Goal: Task Accomplishment & Management: Complete application form

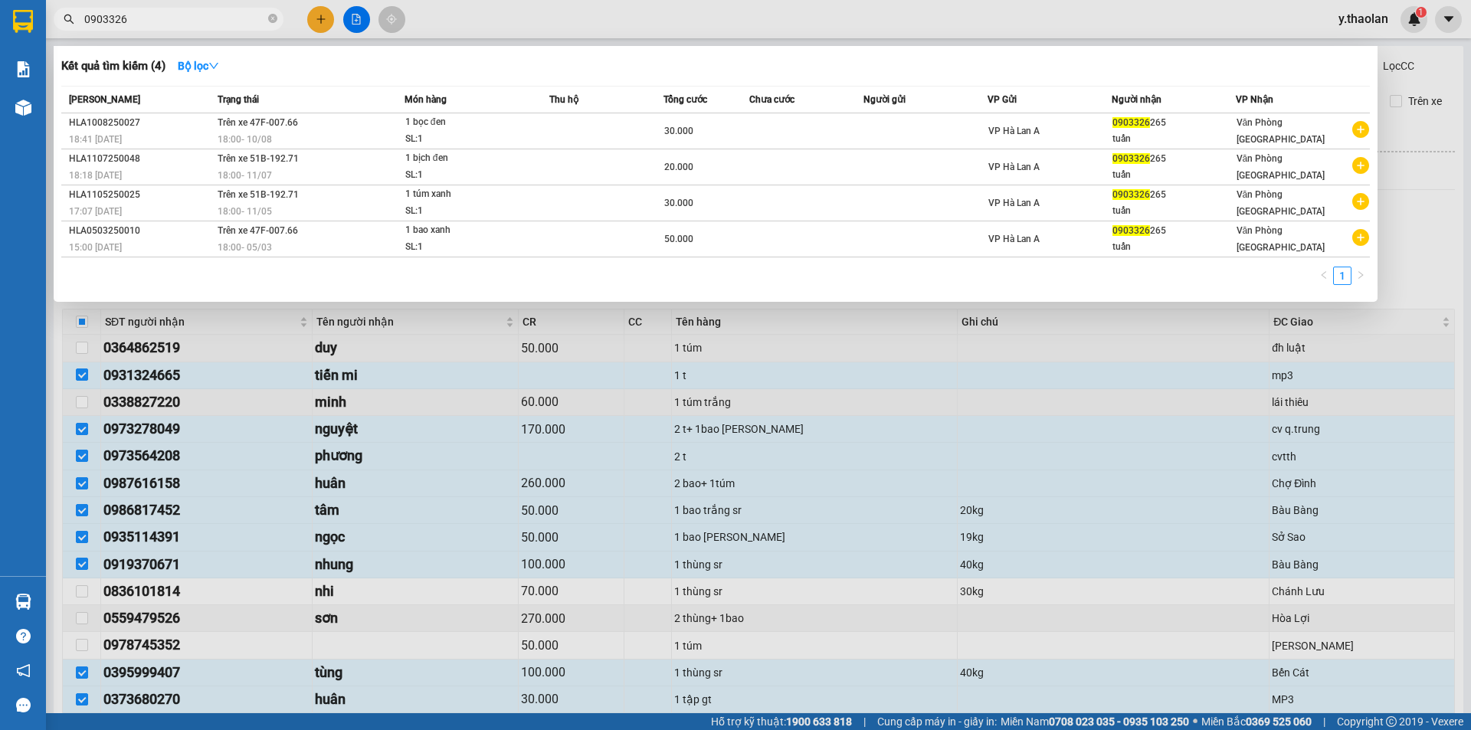
drag, startPoint x: 142, startPoint y: 21, endPoint x: 0, endPoint y: 0, distance: 143.3
click at [18, 1] on section "Kết quả [PERSON_NAME] ( 4 ) Bộ lọc Mã ĐH Trạng thái Món hàng Thu hộ [PERSON_NAM…" at bounding box center [735, 365] width 1471 height 730
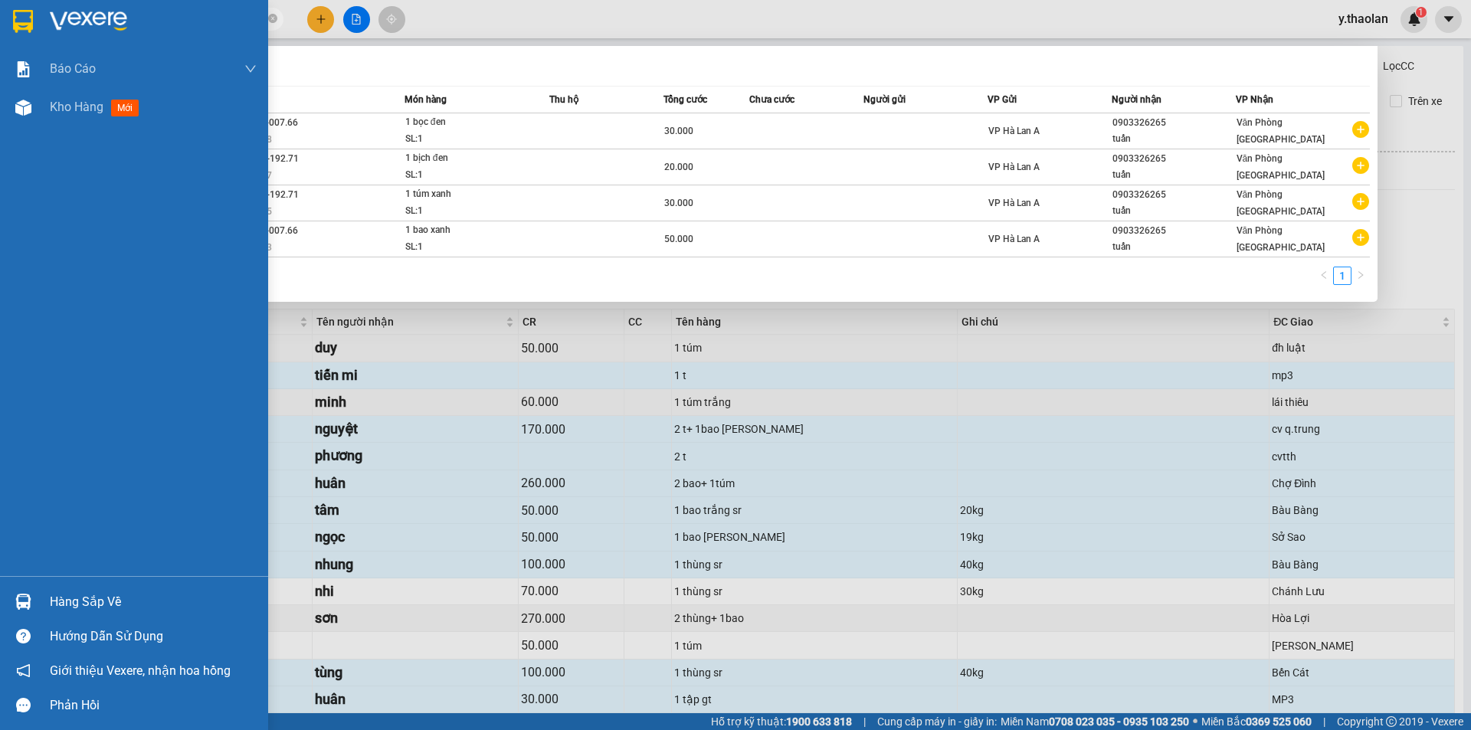
type input "0849242325"
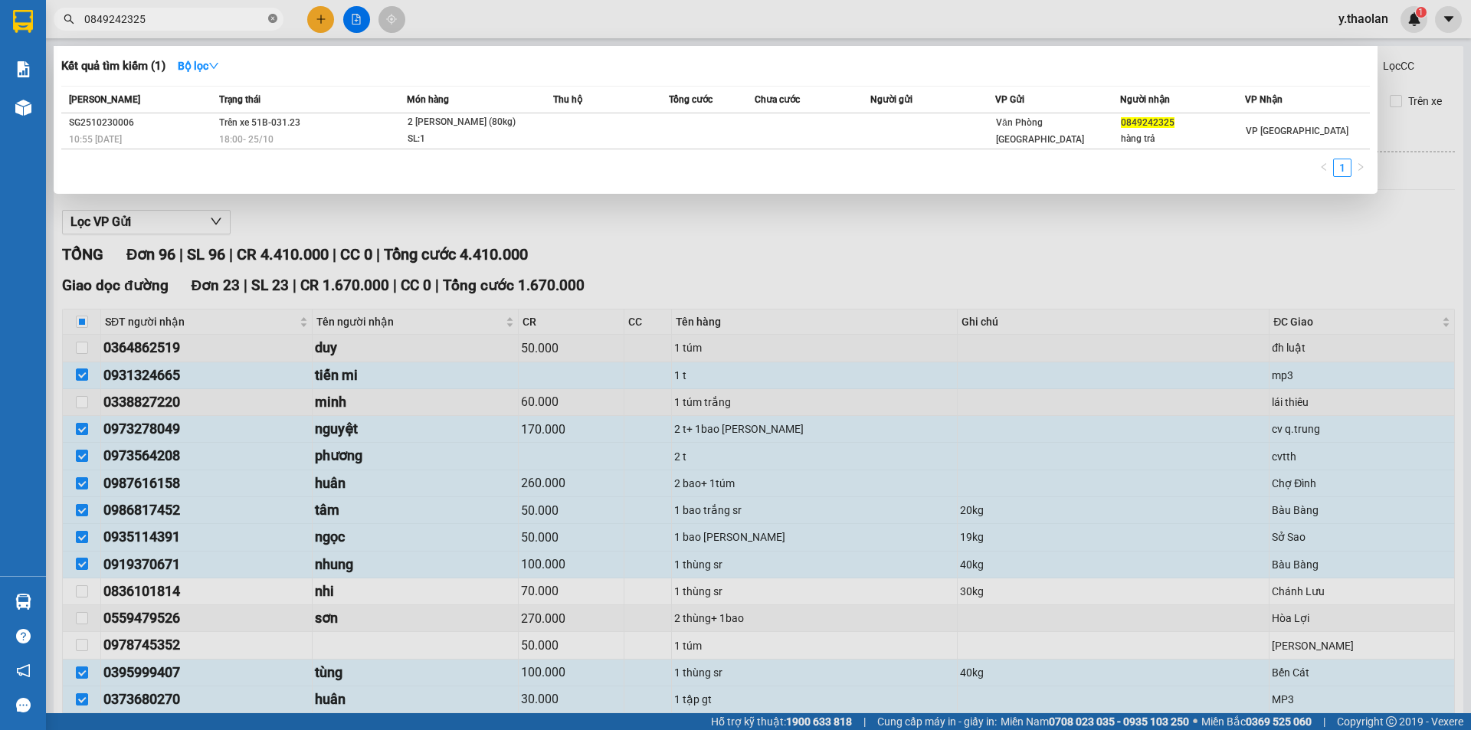
click at [270, 20] on icon "close-circle" at bounding box center [272, 18] width 9 height 9
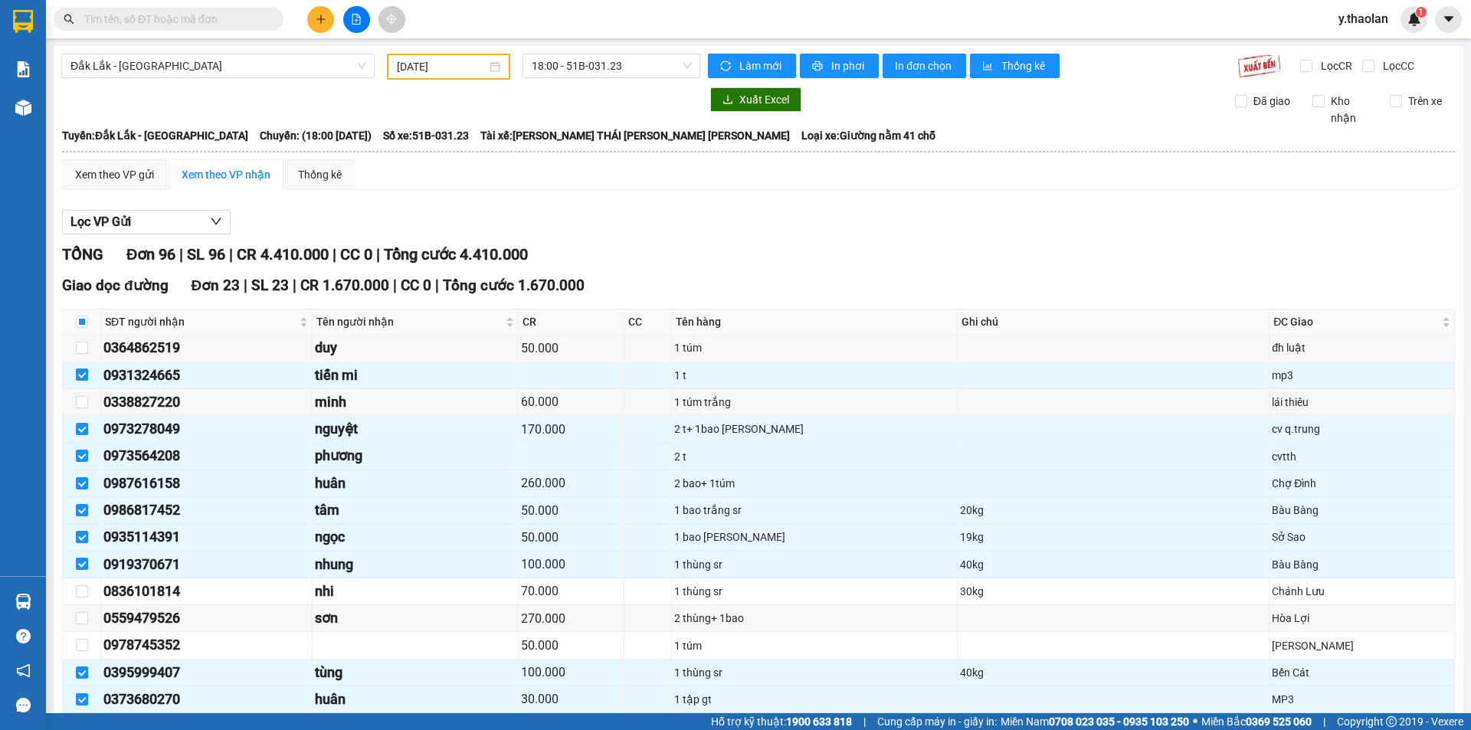
click at [248, 19] on input "text" at bounding box center [174, 19] width 181 height 17
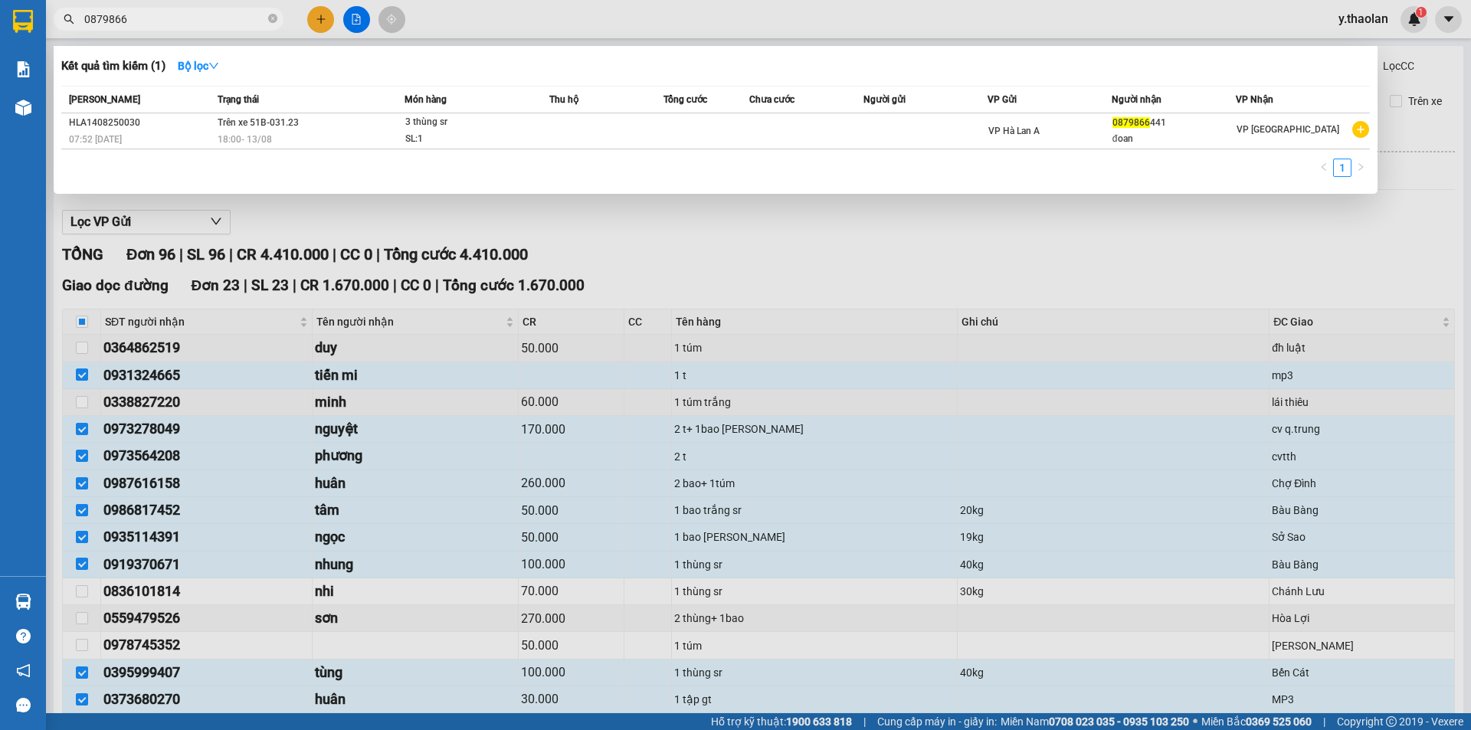
type input "0879866"
click at [1003, 151] on div "Mã ĐH Trạng thái Món hàng Thu hộ Tổng cước Chưa cước Người gửi VP Gửi Người nhậ…" at bounding box center [715, 136] width 1308 height 100
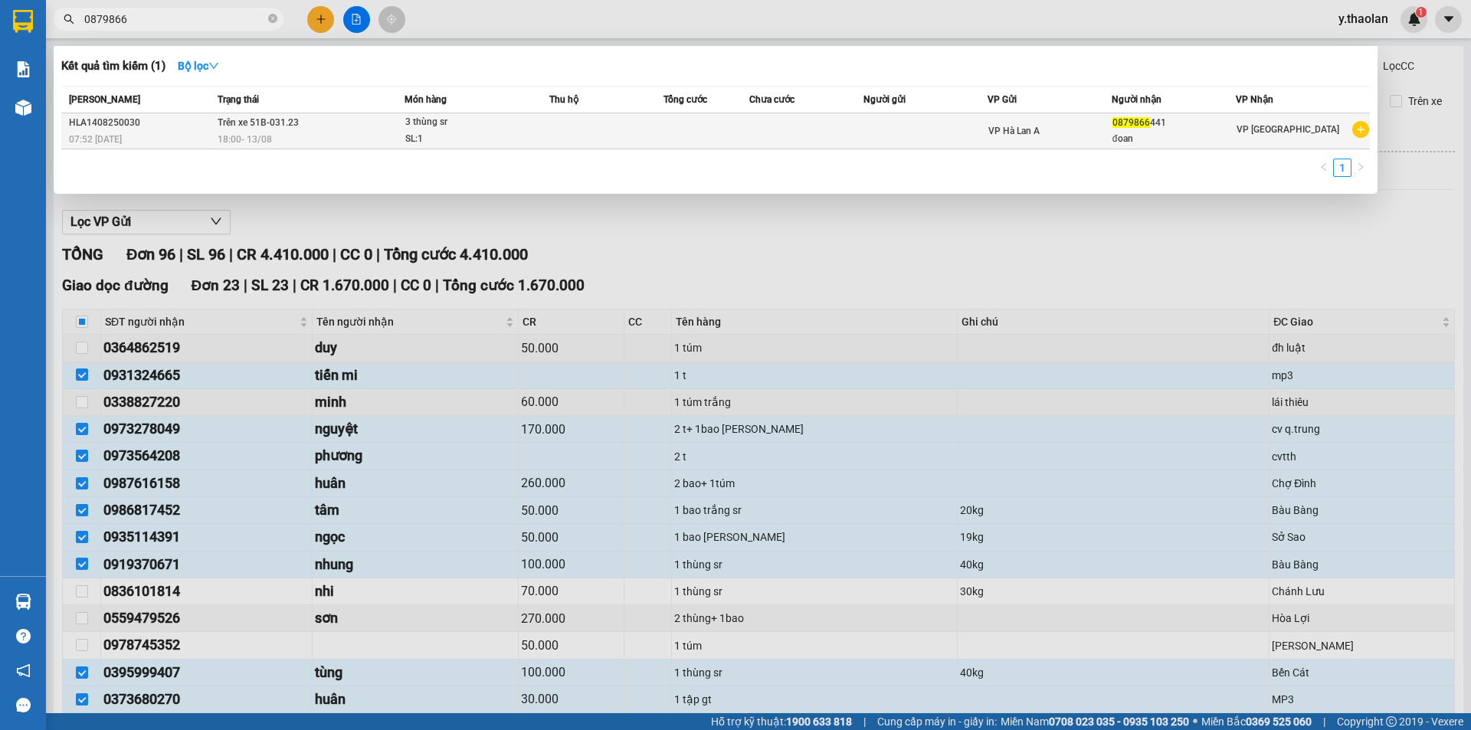
click at [997, 143] on td "VP Hà Lan A" at bounding box center [1049, 131] width 124 height 36
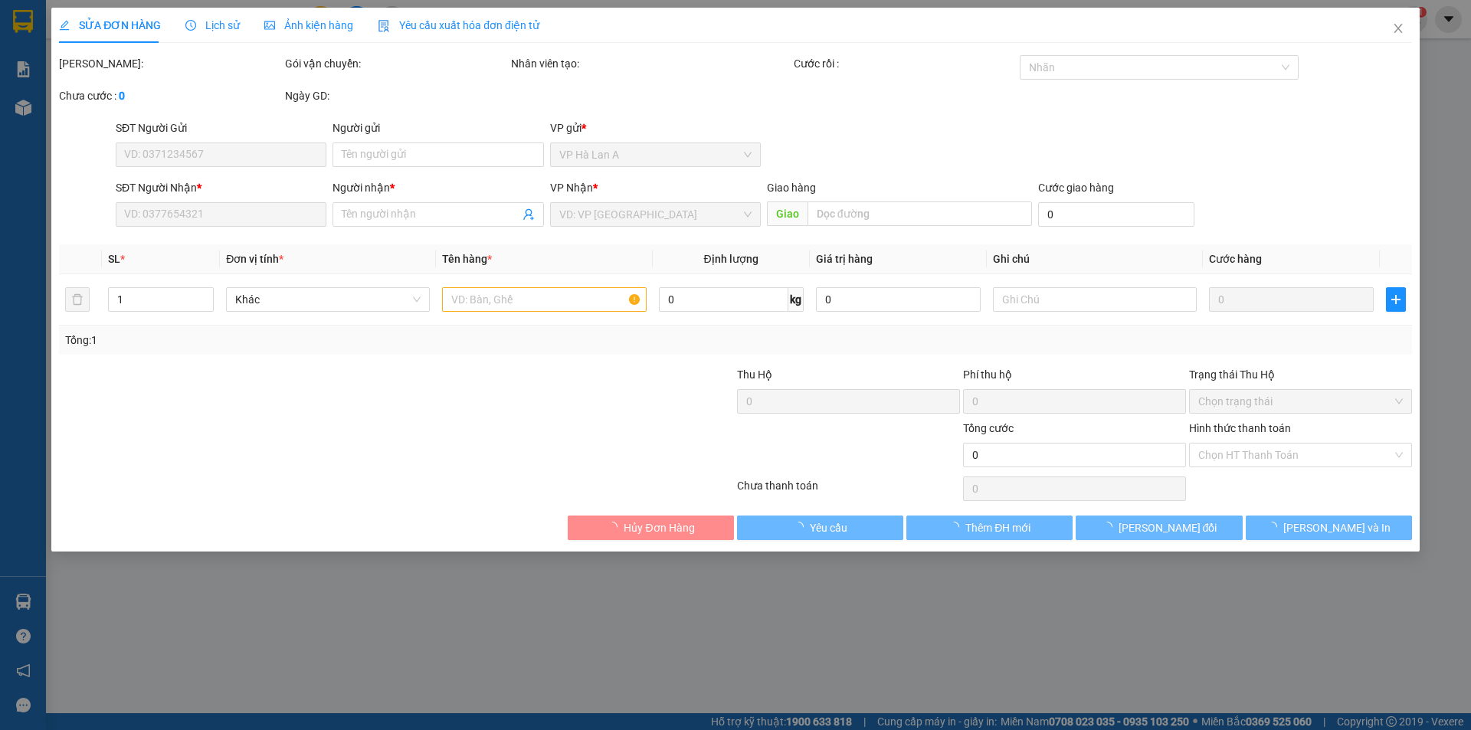
type input "0879866441"
type input "đoan"
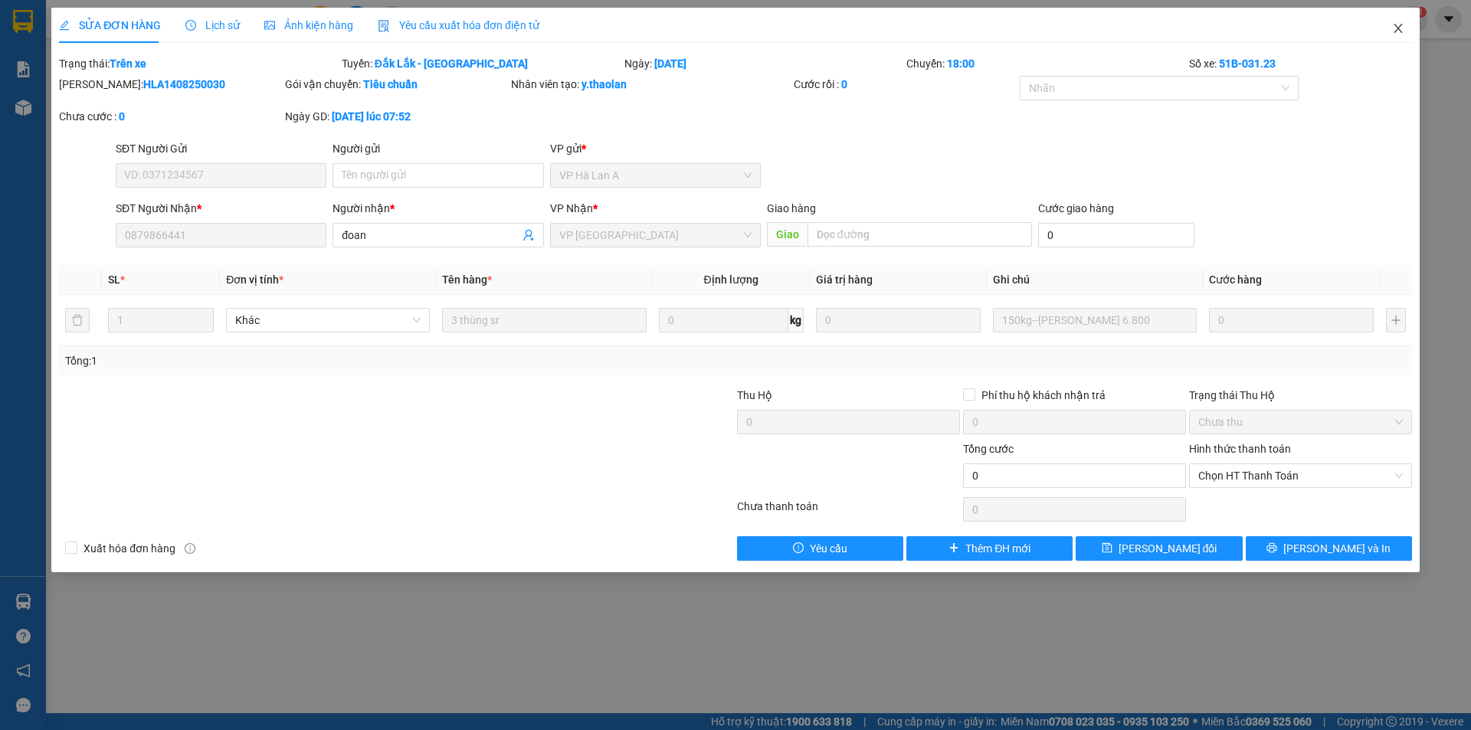
click at [1402, 23] on icon "close" at bounding box center [1398, 28] width 12 height 12
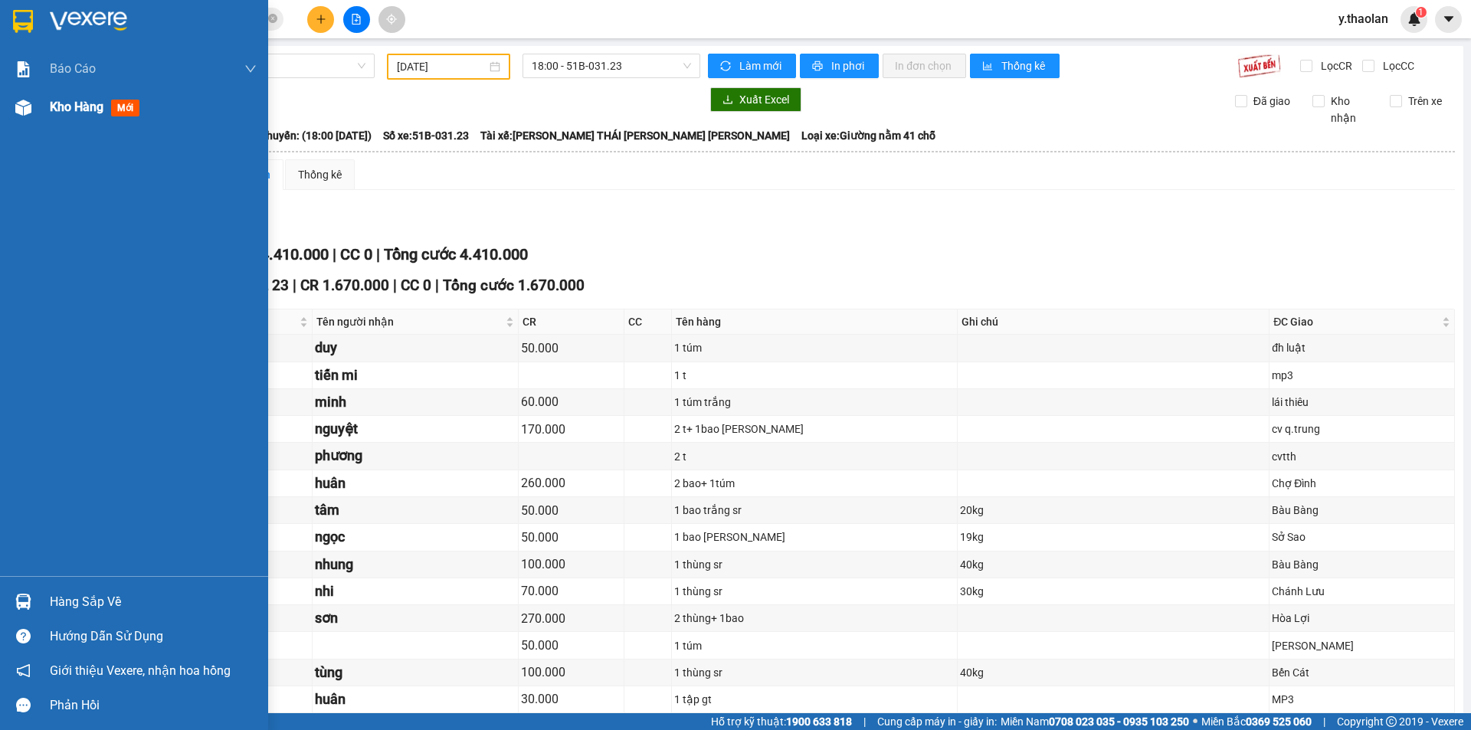
click at [20, 110] on img at bounding box center [23, 108] width 16 height 16
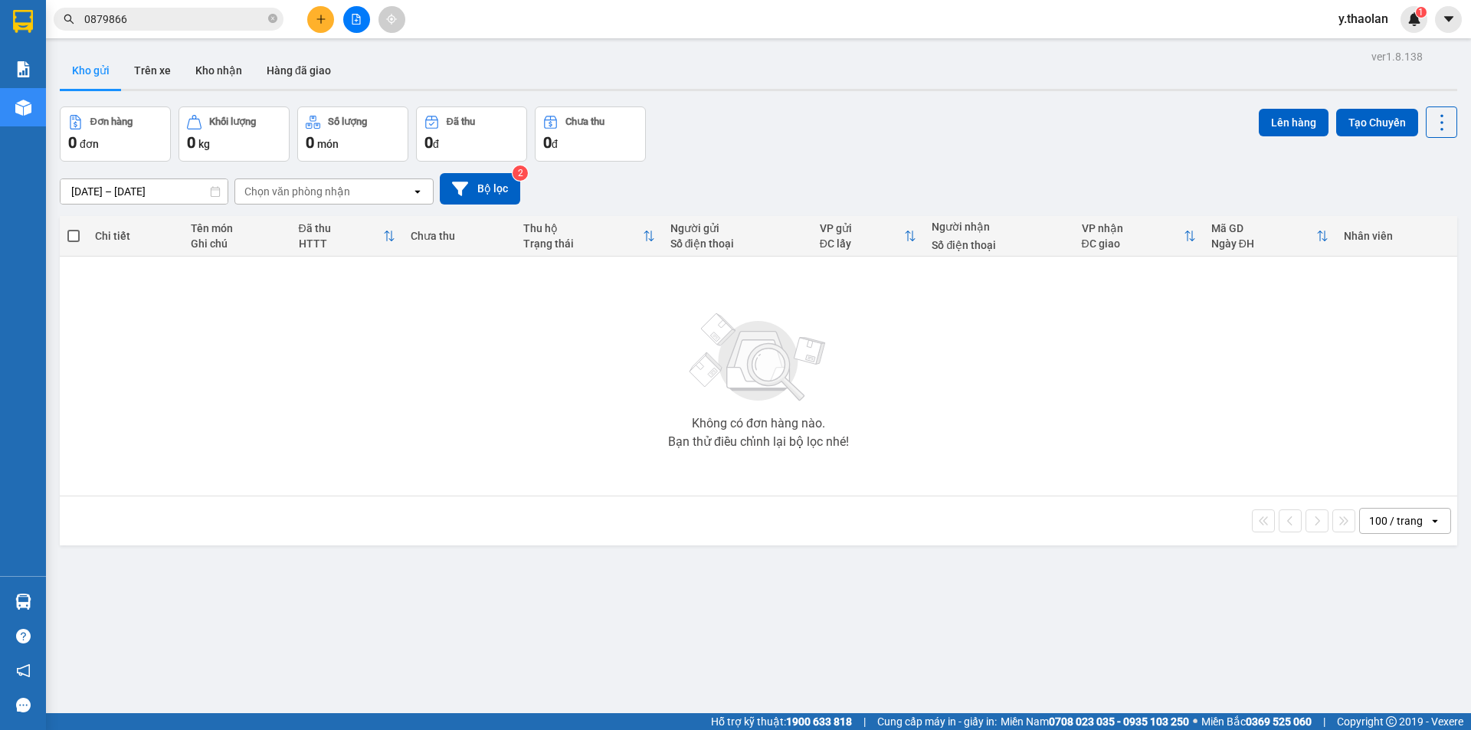
click at [1358, 20] on span "y.thaolan" at bounding box center [1363, 18] width 74 height 19
click at [1346, 37] on li "Đăng xuất" at bounding box center [1374, 47] width 98 height 25
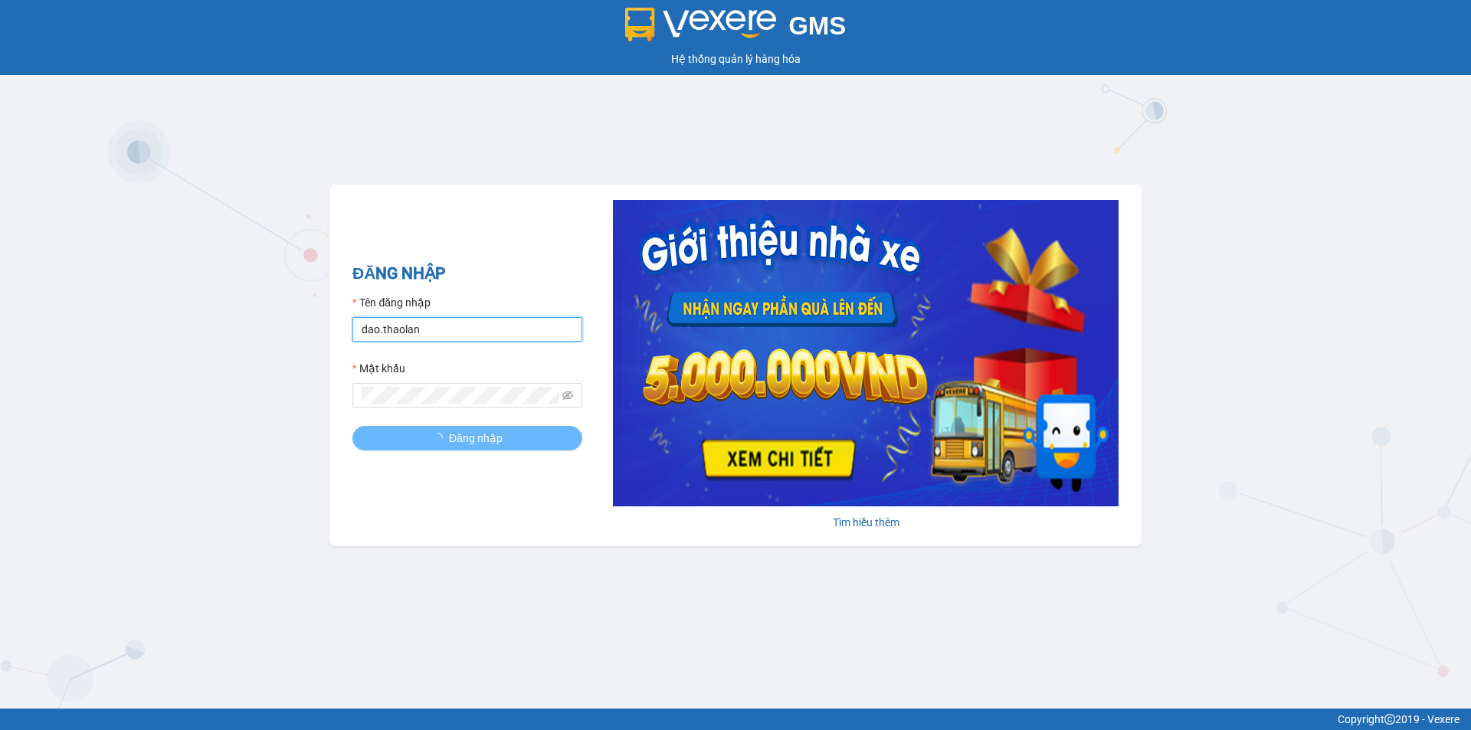
type input "y.thaolan"
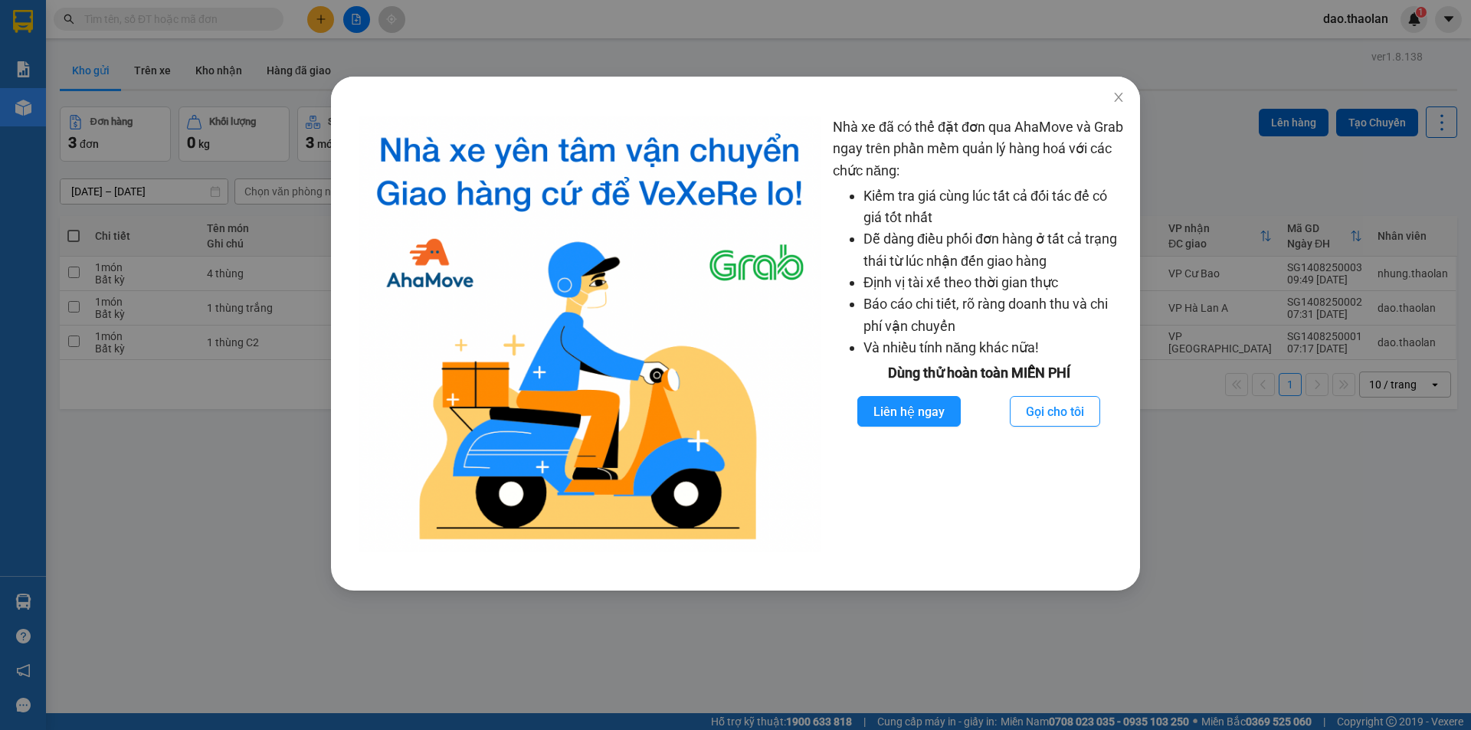
click at [247, 541] on div "Nhà xe đã có thể đặt đơn qua AhaMove và Grab ngay trên phần mềm quản lý hàng ho…" at bounding box center [735, 365] width 1471 height 730
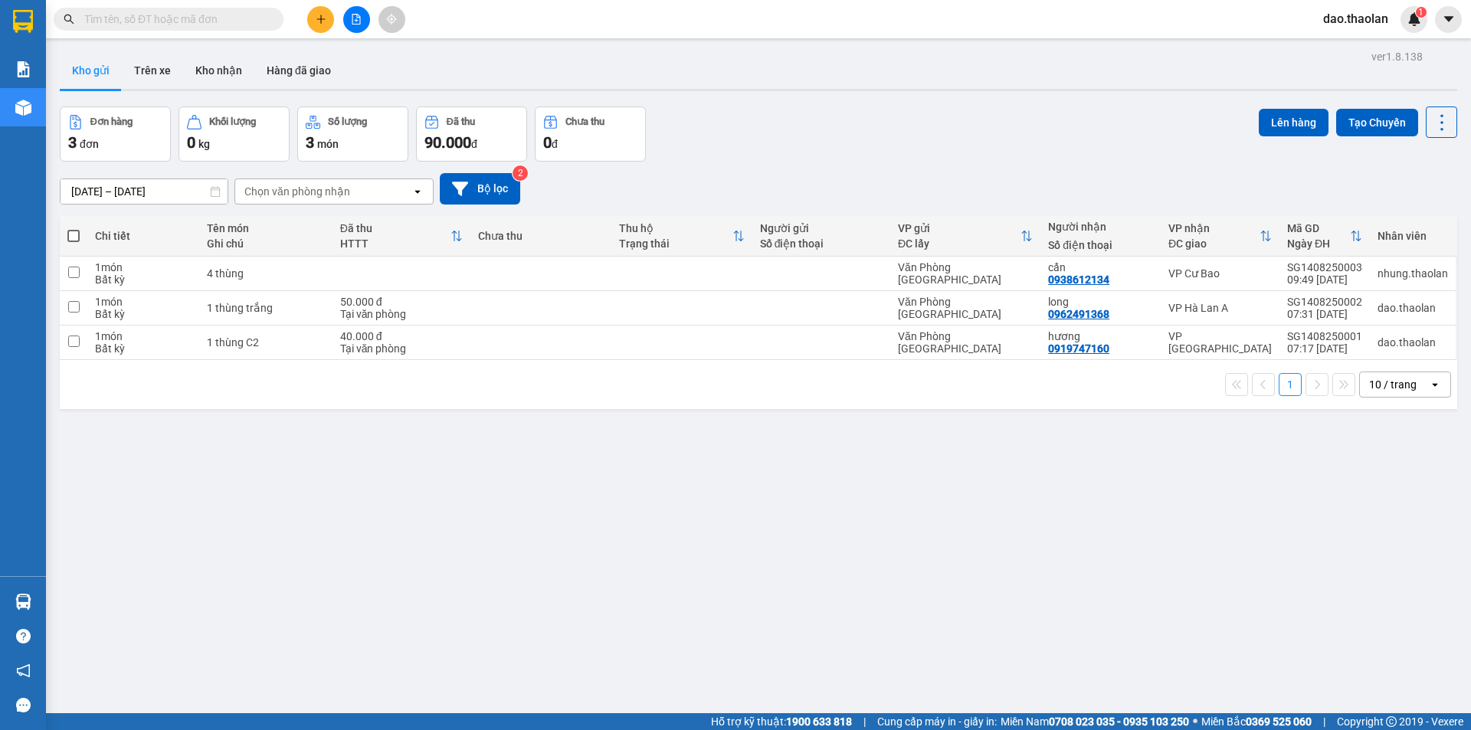
click at [1359, 394] on div "10 / trang" at bounding box center [1393, 384] width 69 height 25
drag, startPoint x: 1379, startPoint y: 555, endPoint x: 1376, endPoint y: 515, distance: 40.7
click at [1382, 555] on span "100 / trang" at bounding box center [1386, 554] width 55 height 15
click at [1325, 282] on button at bounding box center [1335, 273] width 21 height 27
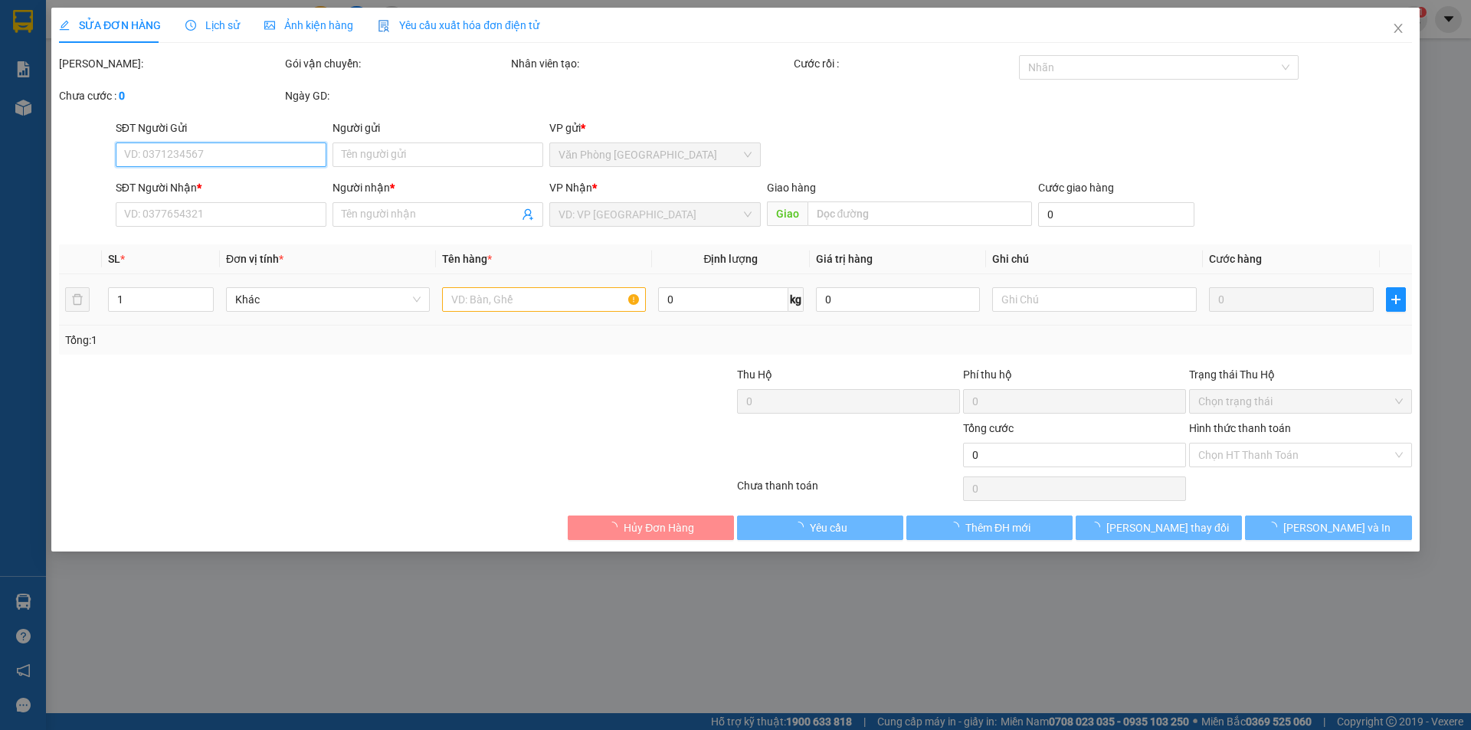
type input "0938612134"
type input "cẩn"
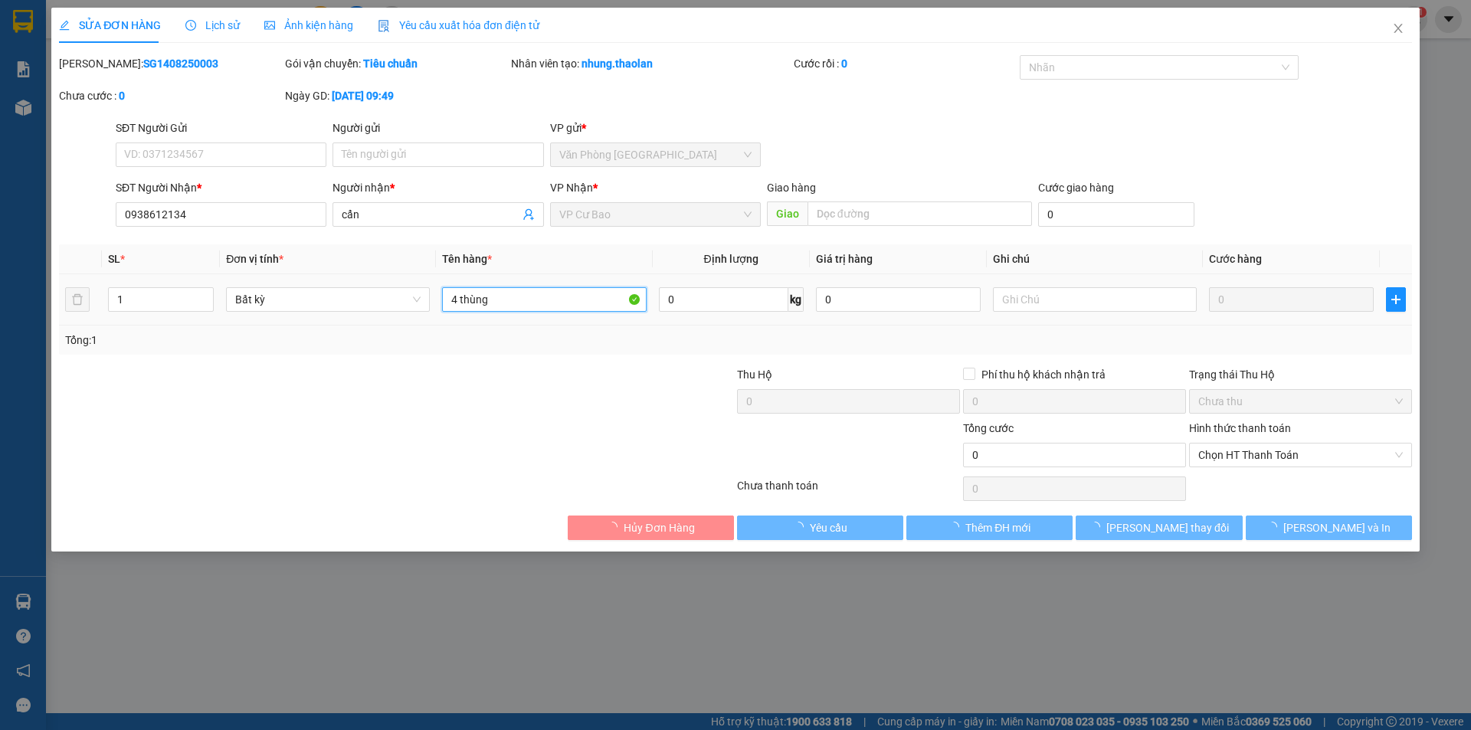
click at [564, 297] on input "4 thùng" at bounding box center [544, 299] width 204 height 25
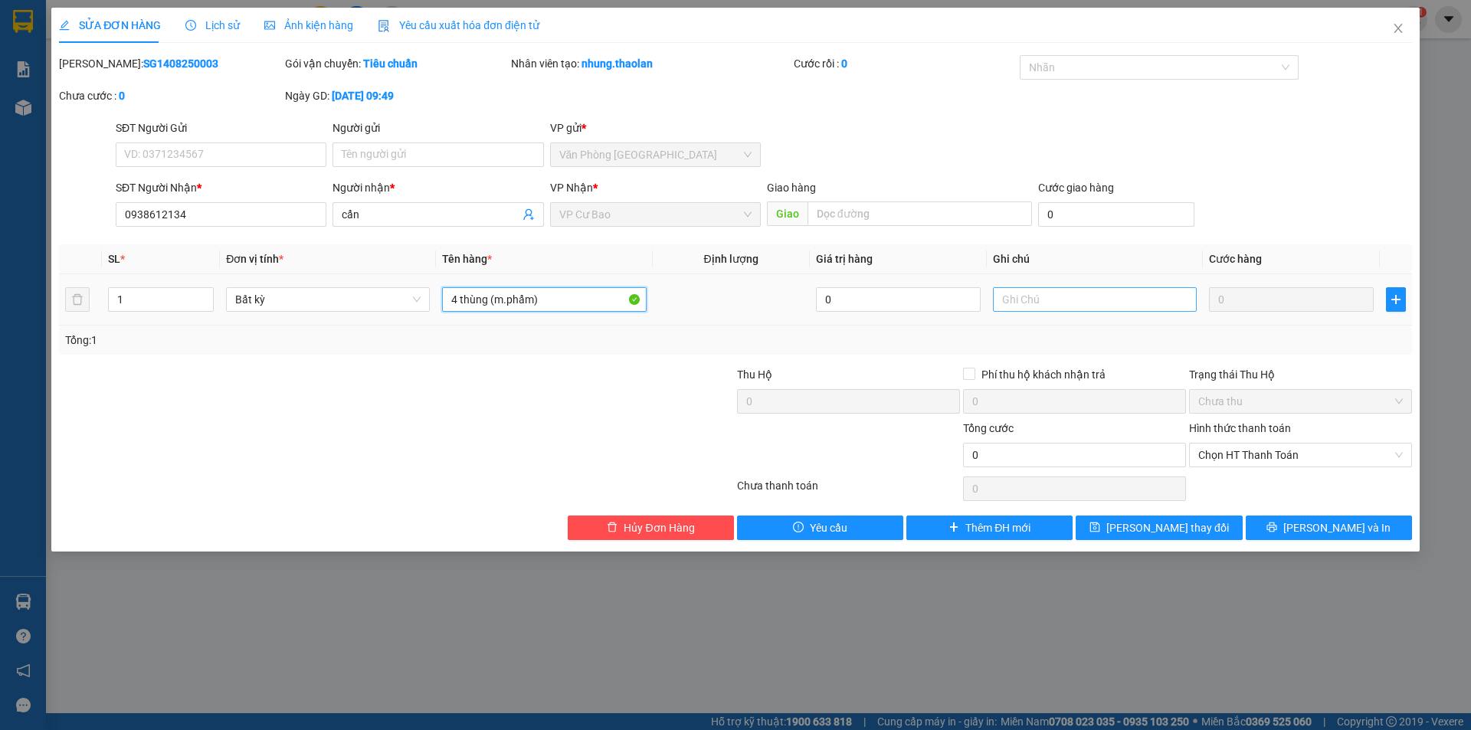
type input "4 thùng (m.phẩm)"
click at [1095, 306] on input "text" at bounding box center [1095, 299] width 204 height 25
type input "280k"
click at [1121, 540] on div "SỬA ĐƠN HÀNG Lịch sử Ảnh kiện hàng Yêu cầu xuất hóa đơn điện tử Total Paid Fee …" at bounding box center [735, 280] width 1368 height 544
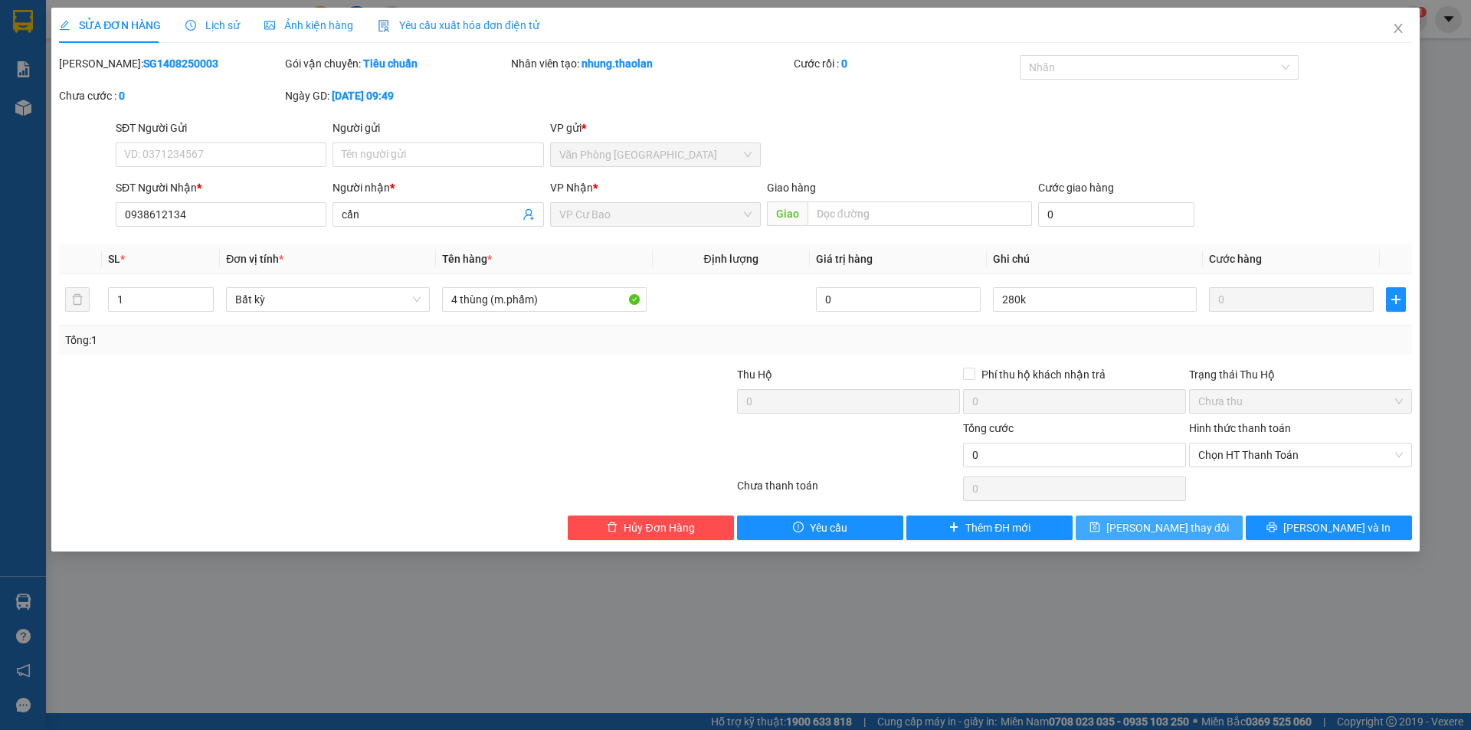
click at [1121, 537] on button "Lưu thay đổi" at bounding box center [1158, 527] width 166 height 25
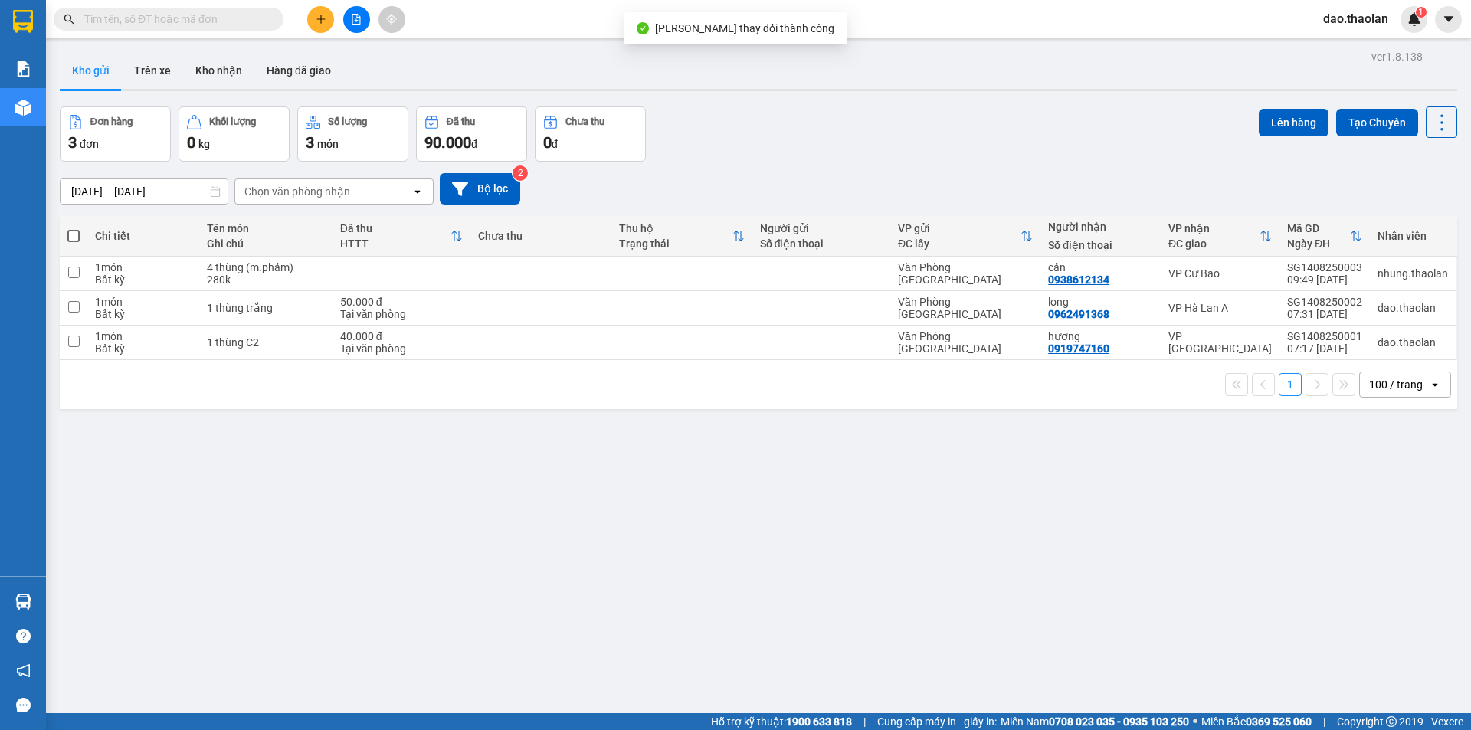
click at [318, 21] on icon "plus" at bounding box center [321, 19] width 11 height 11
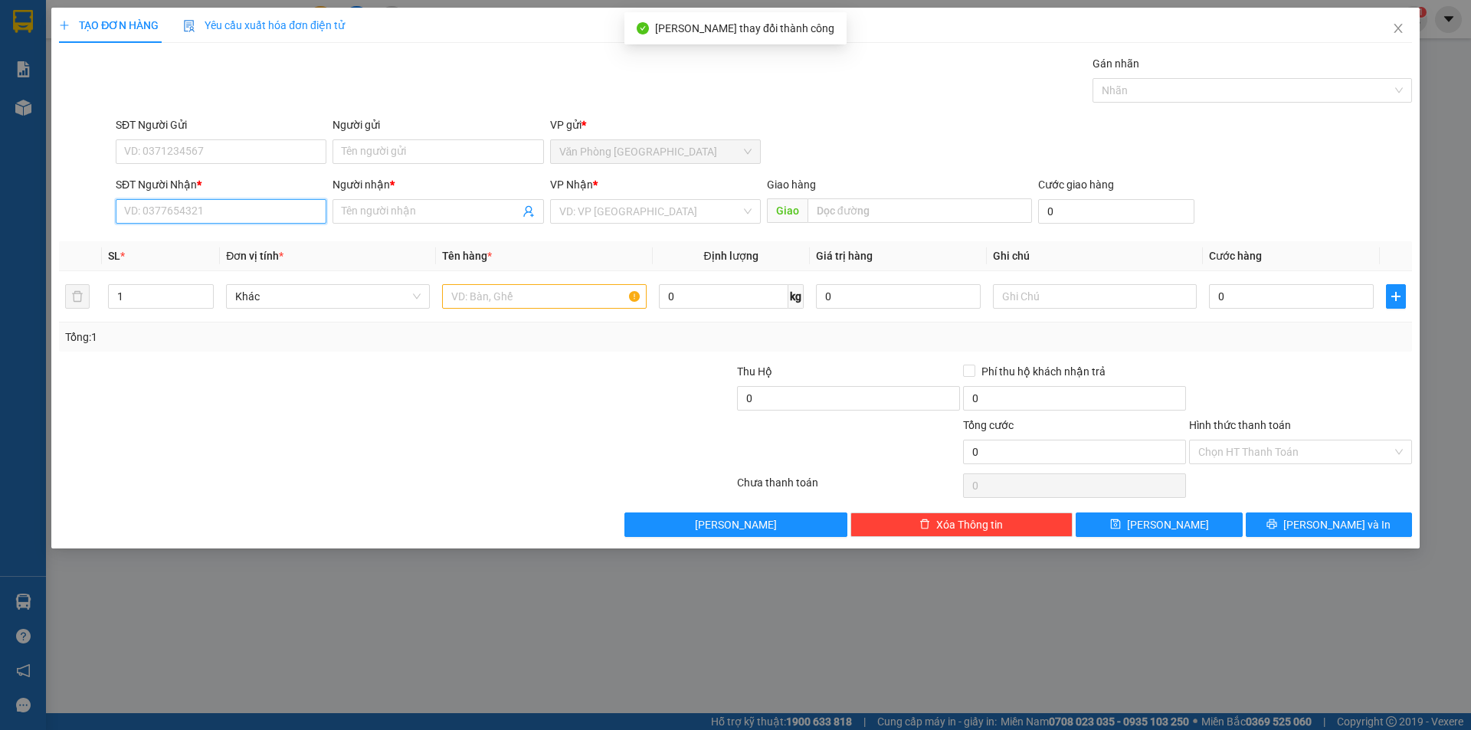
click at [266, 218] on input "SĐT Người Nhận *" at bounding box center [221, 211] width 211 height 25
type input "309"
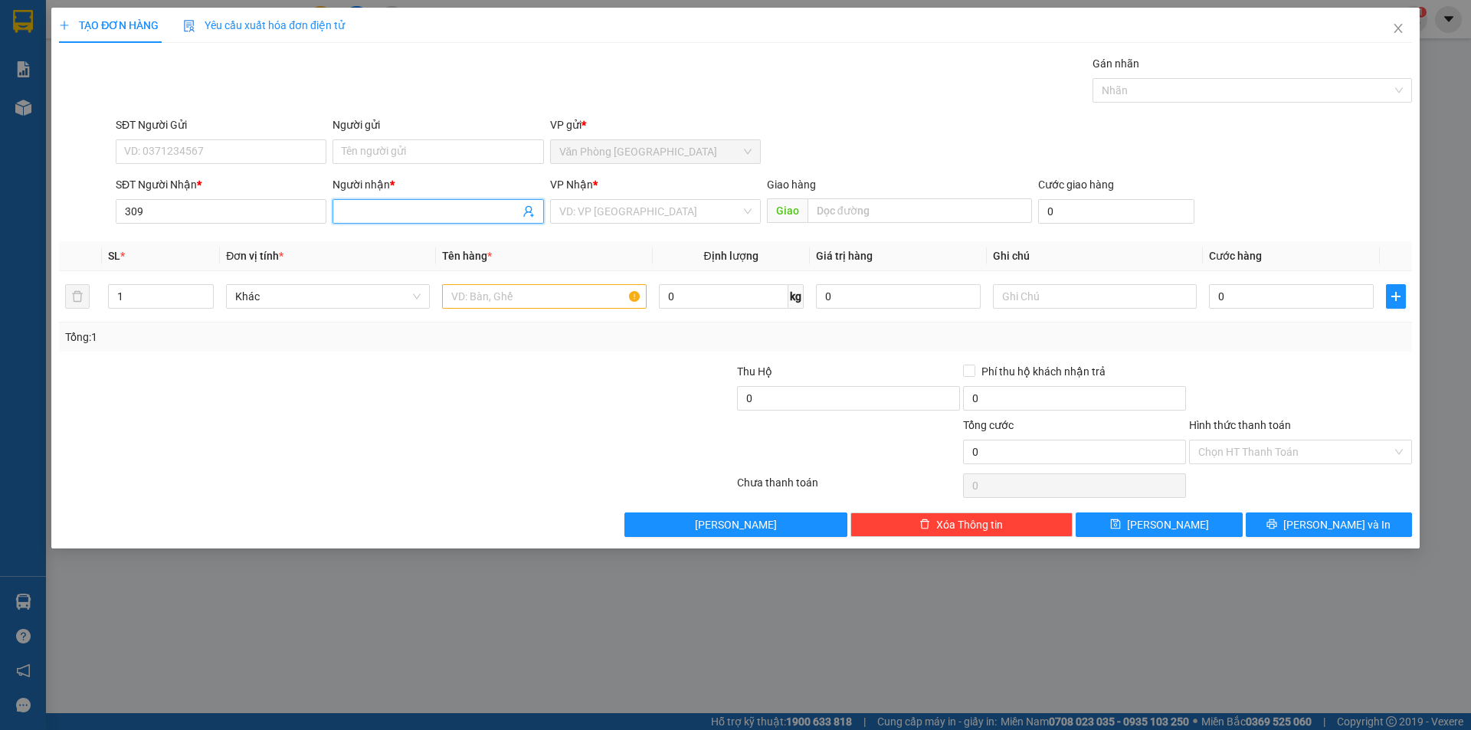
click at [371, 204] on input "Người nhận *" at bounding box center [430, 211] width 177 height 17
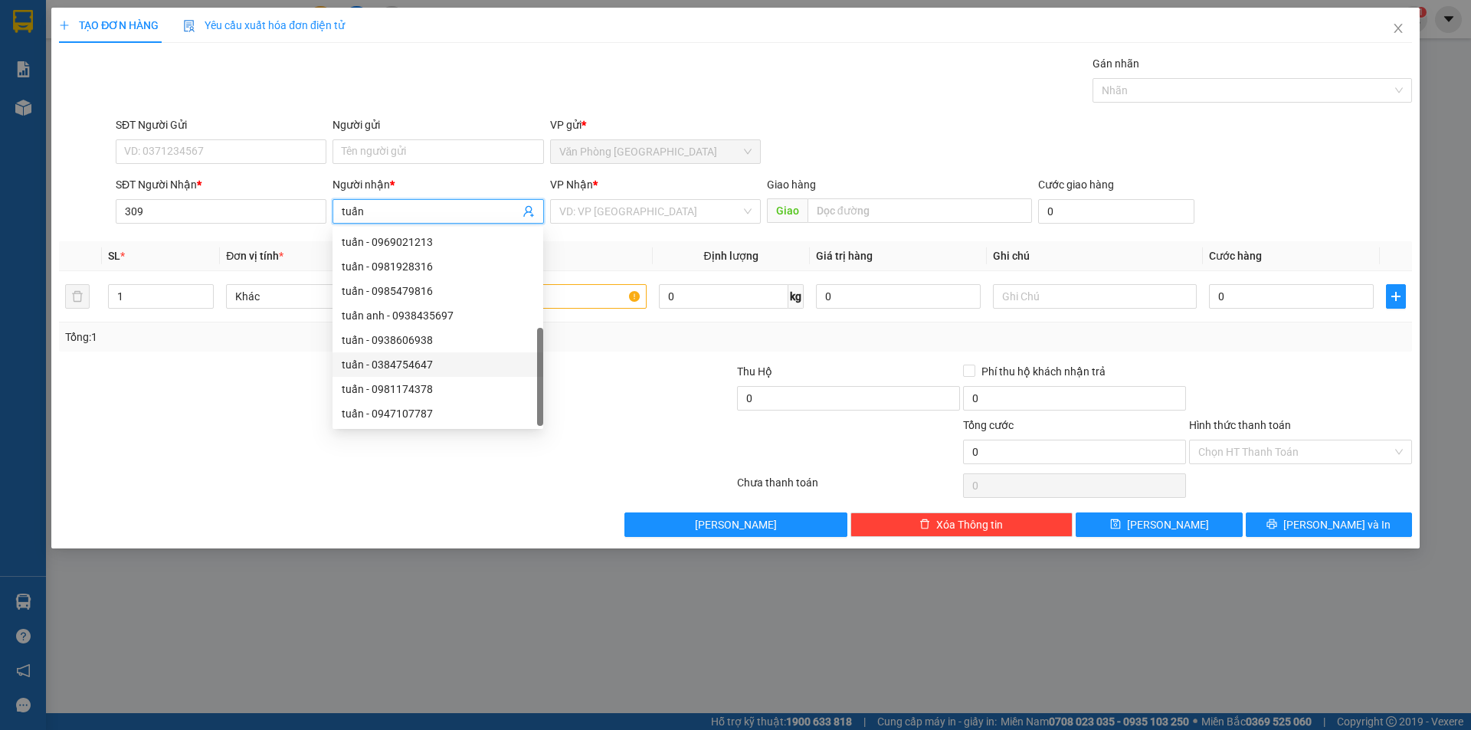
scroll to position [49, 0]
type input "tuấn"
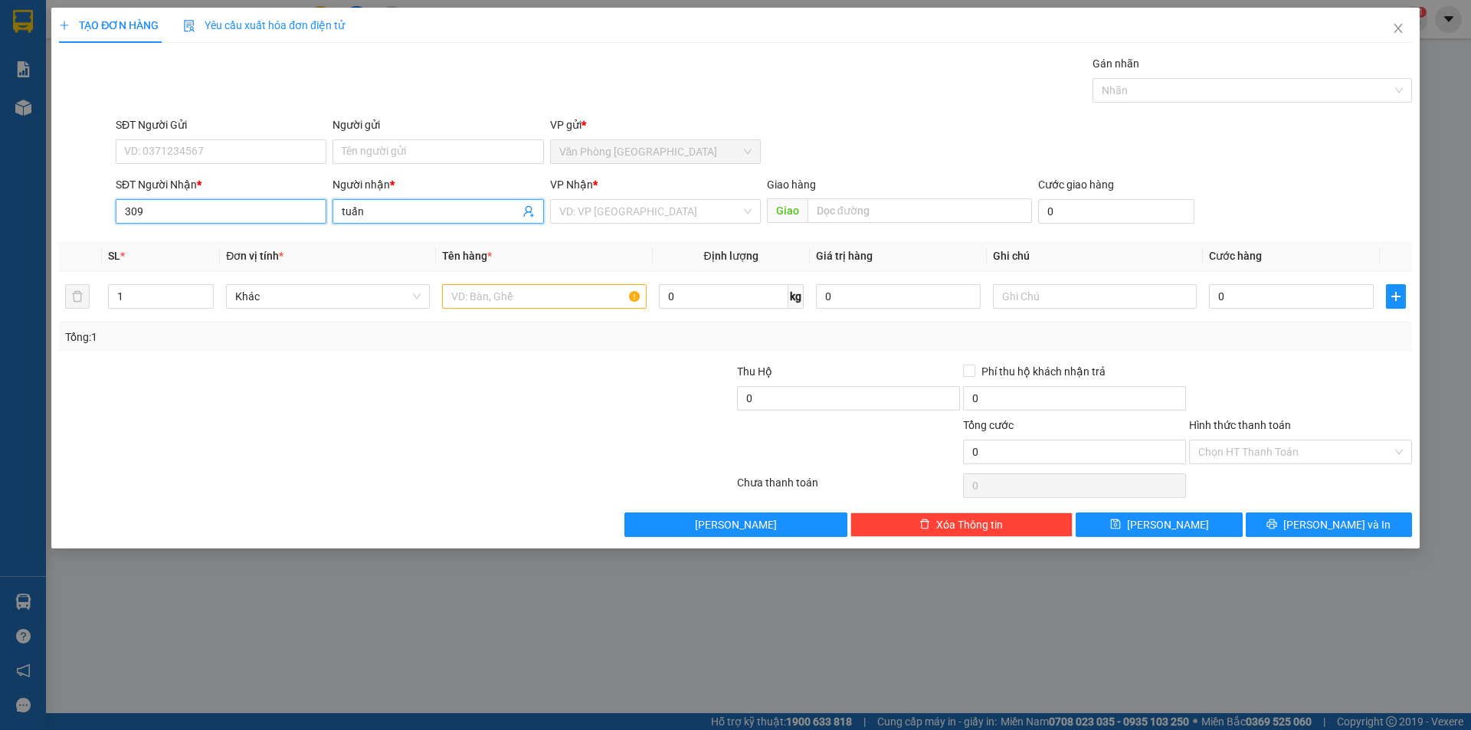
drag, startPoint x: 196, startPoint y: 213, endPoint x: 0, endPoint y: 201, distance: 196.5
click at [0, 200] on div "TẠO ĐƠN HÀNG Yêu cầu xuất hóa đơn điện tử Transit Pickup Surcharge Ids Transit …" at bounding box center [735, 365] width 1471 height 730
click at [124, 248] on div "0908228309 - tuấn" at bounding box center [221, 242] width 211 height 25
type input "0908228309"
click at [517, 304] on input "text" at bounding box center [544, 296] width 204 height 25
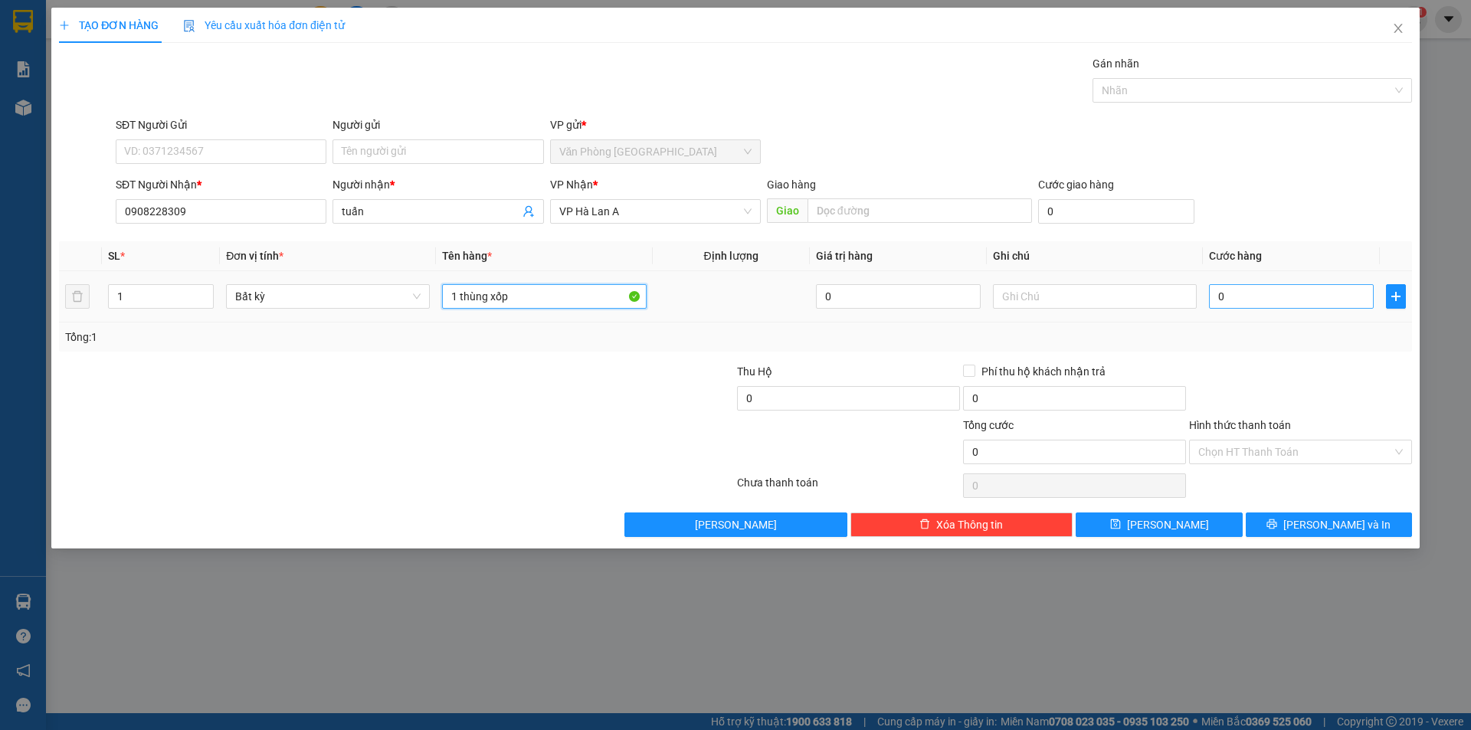
type input "1 thùng xốp"
click at [1258, 303] on input "0" at bounding box center [1291, 296] width 165 height 25
type input "5"
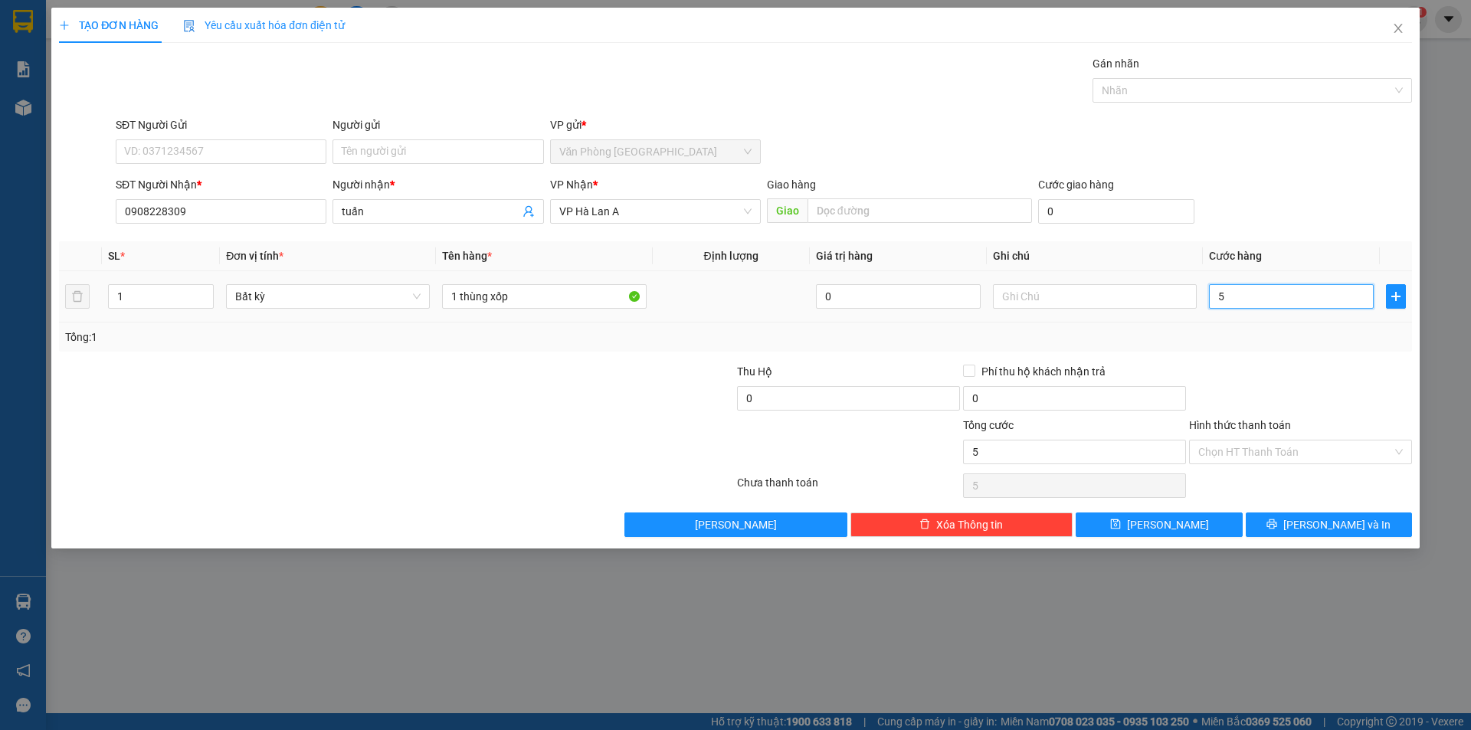
type input "50"
type input "50.000"
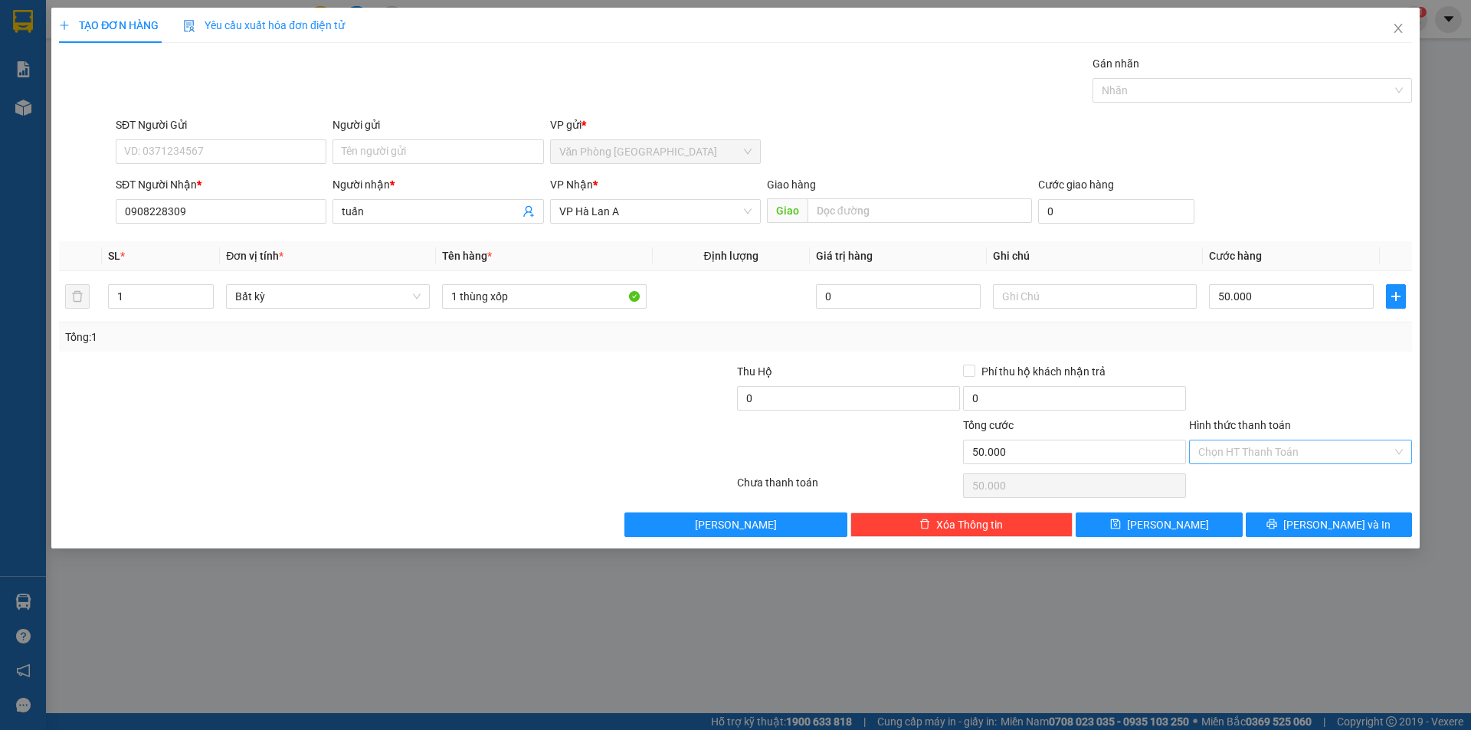
click at [1251, 460] on input "Hình thức thanh toán" at bounding box center [1295, 451] width 194 height 23
click at [1235, 486] on div "Tại văn phòng" at bounding box center [1300, 482] width 204 height 17
type input "0"
click at [1198, 522] on button "Lưu" at bounding box center [1158, 524] width 166 height 25
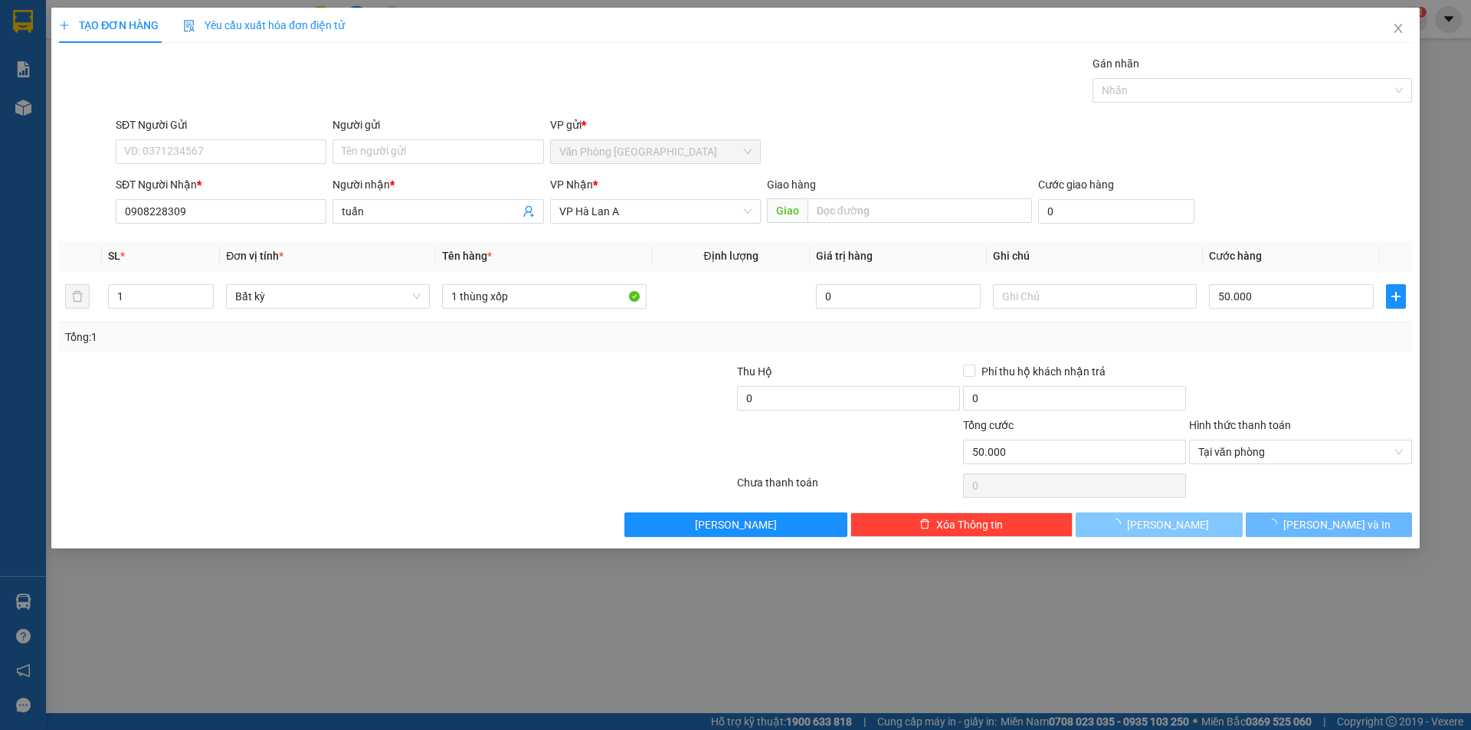
type input "0"
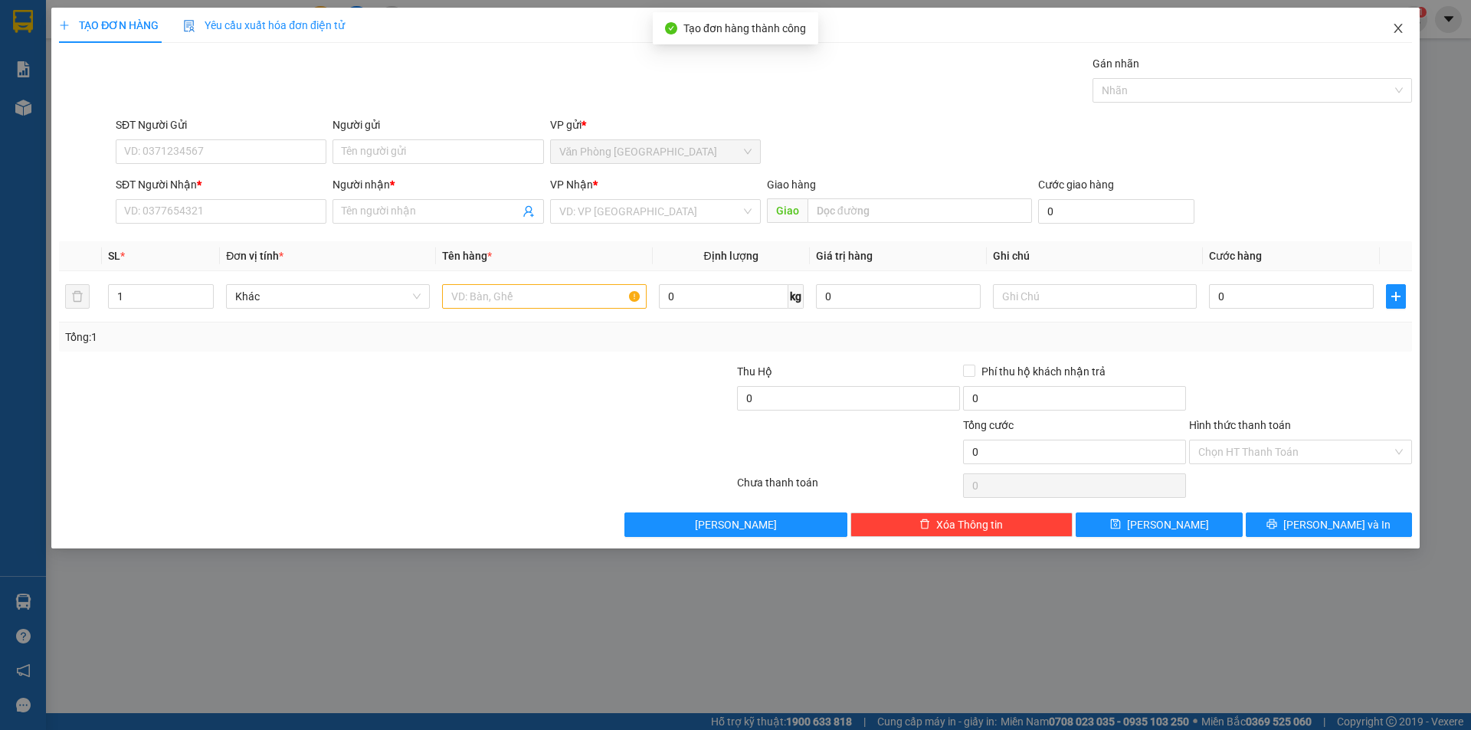
click at [1379, 45] on span "Close" at bounding box center [1397, 29] width 43 height 43
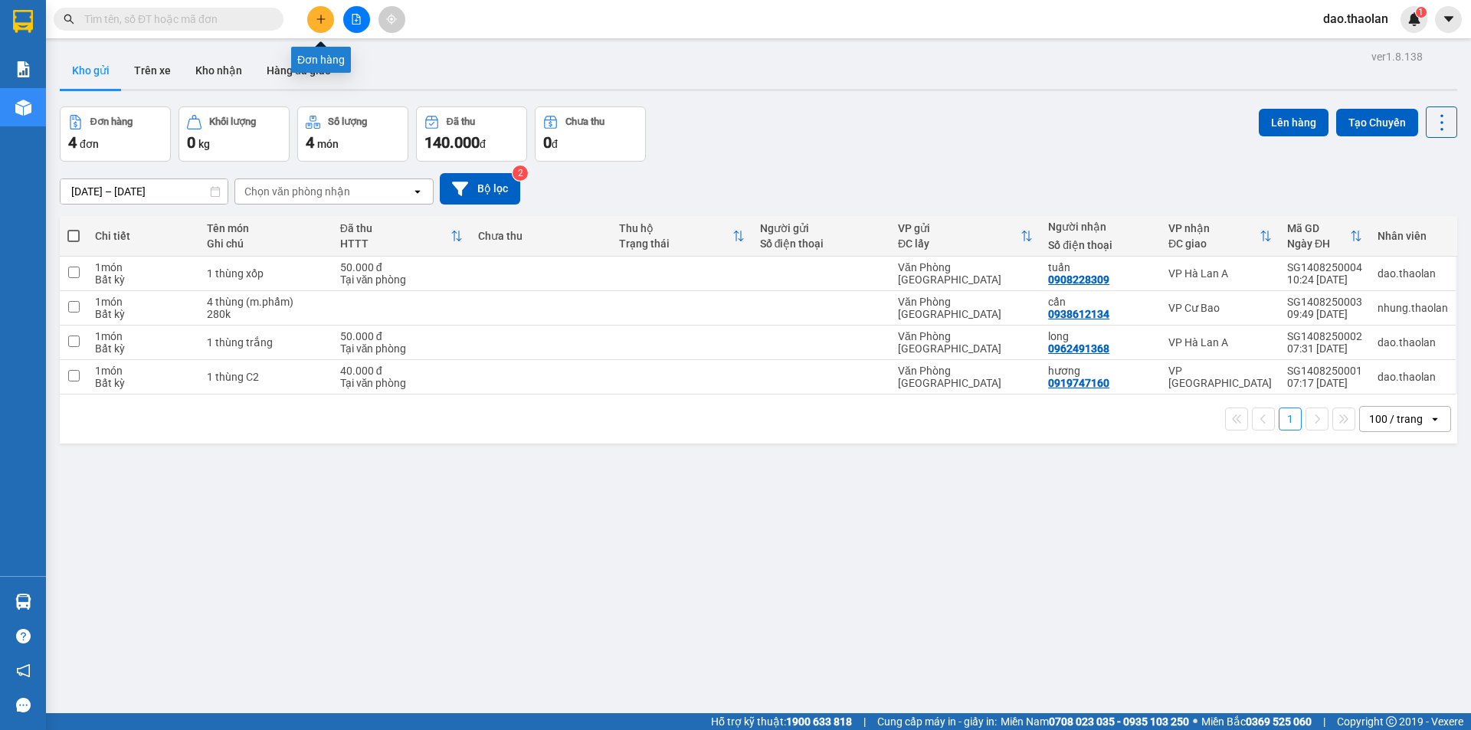
click at [321, 21] on icon "plus" at bounding box center [320, 19] width 1 height 8
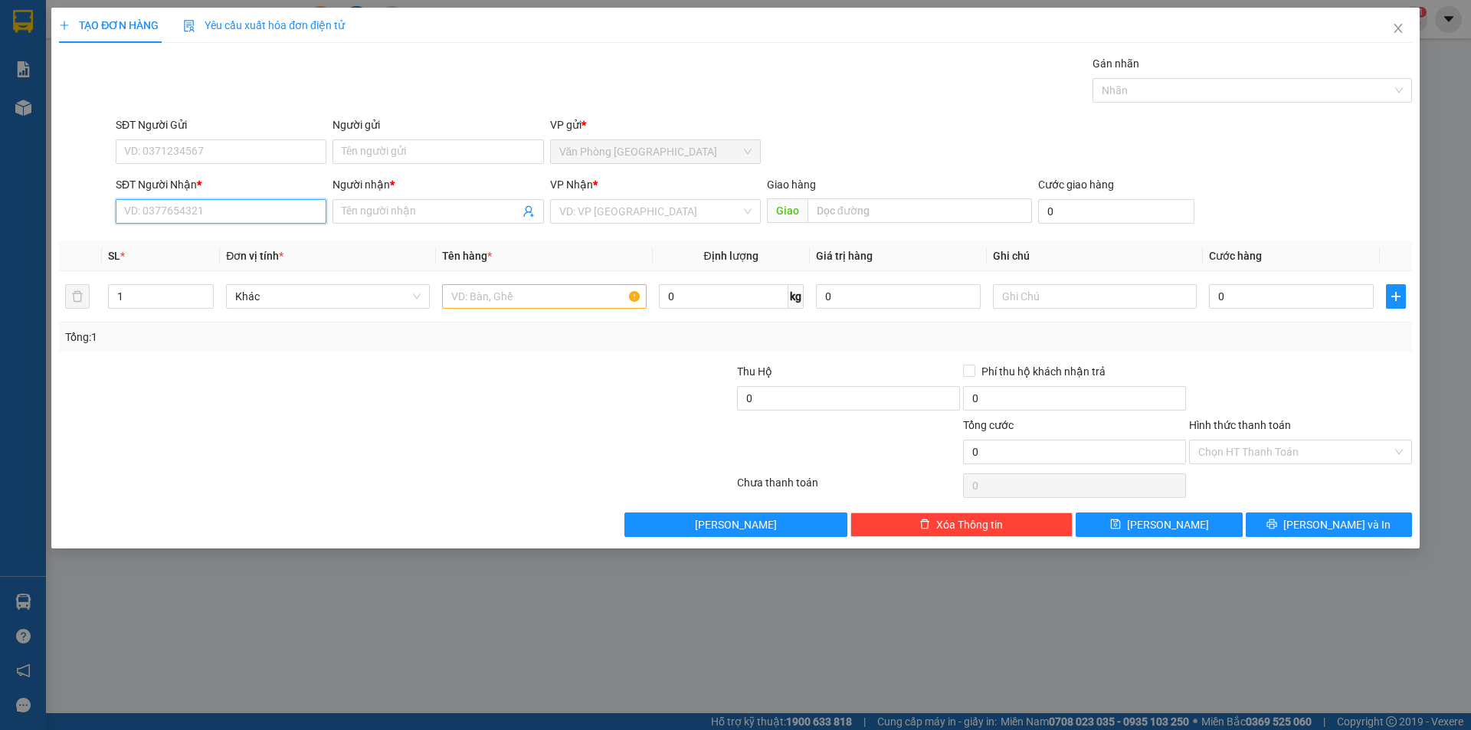
click at [206, 215] on input "SĐT Người Nhận *" at bounding box center [221, 211] width 211 height 25
click at [237, 248] on div "0949559795 - quỳnh" at bounding box center [221, 242] width 192 height 17
type input "0949559795"
type input "quỳnh"
type input "0949559795"
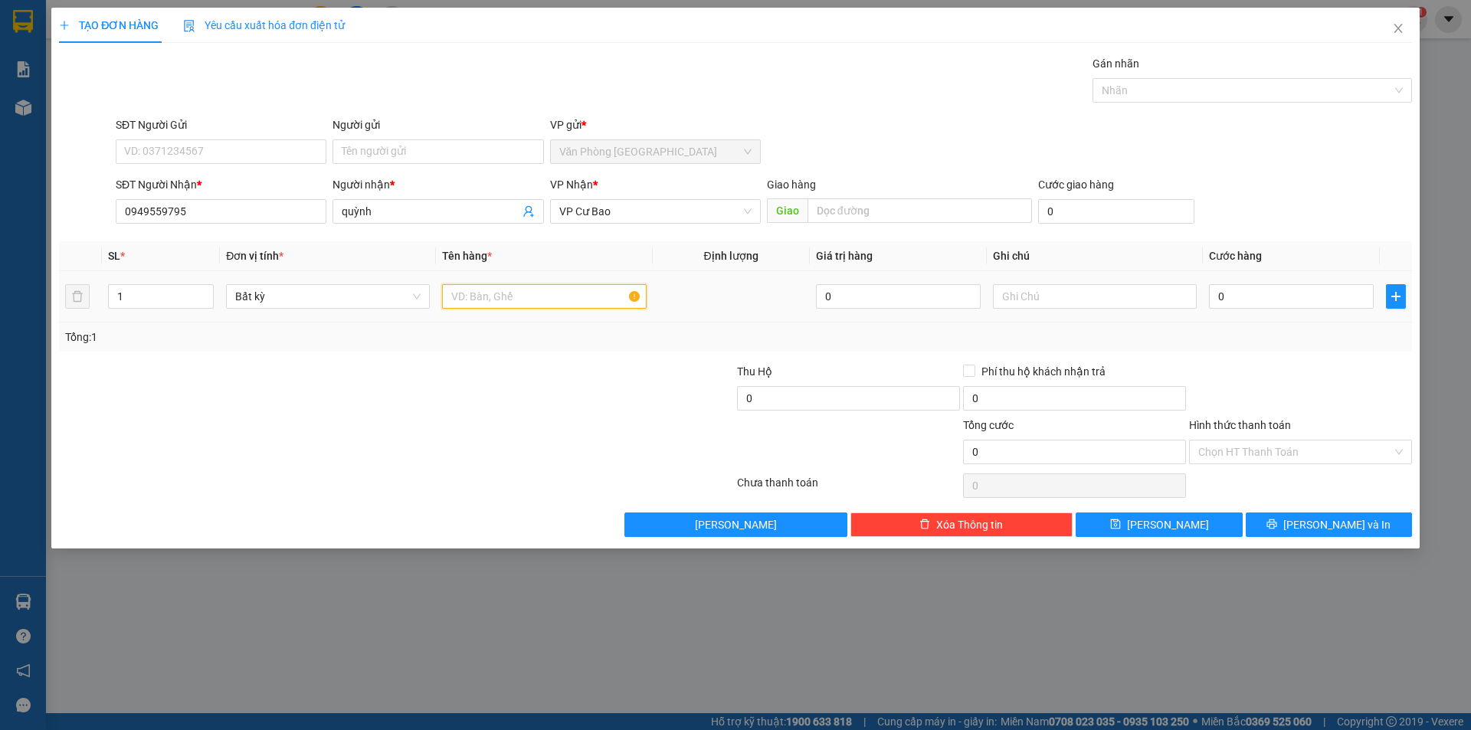
click at [505, 288] on input "text" at bounding box center [544, 296] width 204 height 25
type input "1 thùng nhỏ nilong"
click at [1104, 296] on input "text" at bounding box center [1095, 296] width 204 height 25
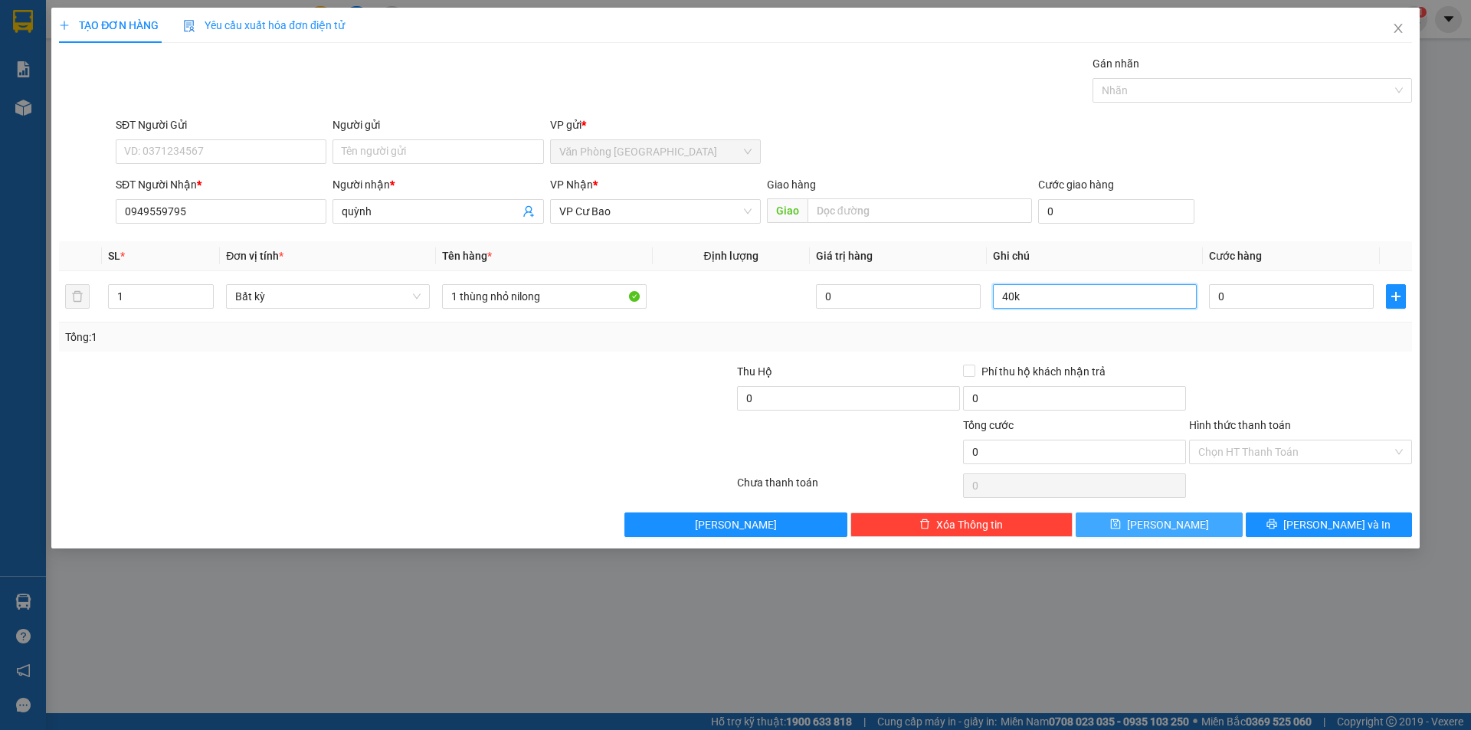
type input "40k"
click at [1155, 530] on button "Lưu" at bounding box center [1158, 524] width 166 height 25
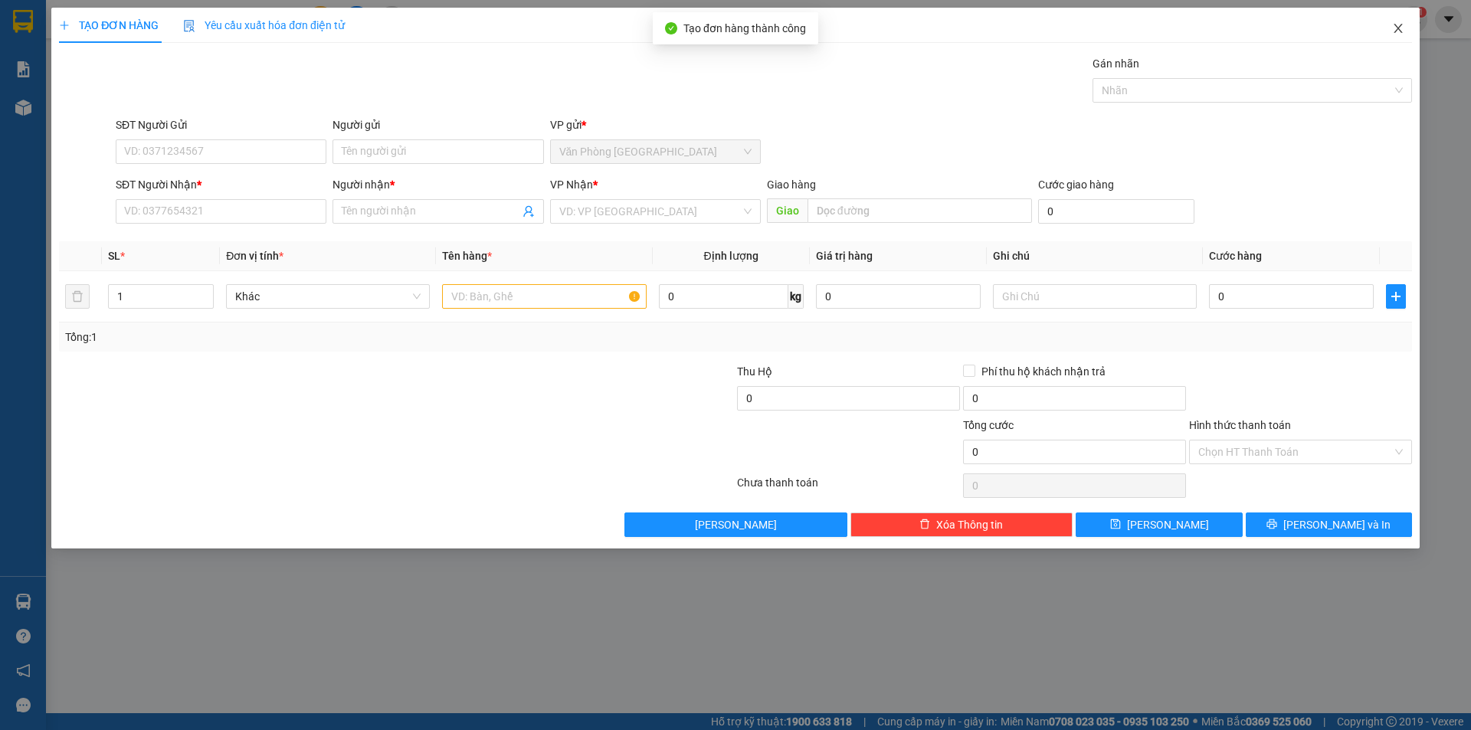
click at [1386, 34] on span "Close" at bounding box center [1397, 29] width 43 height 43
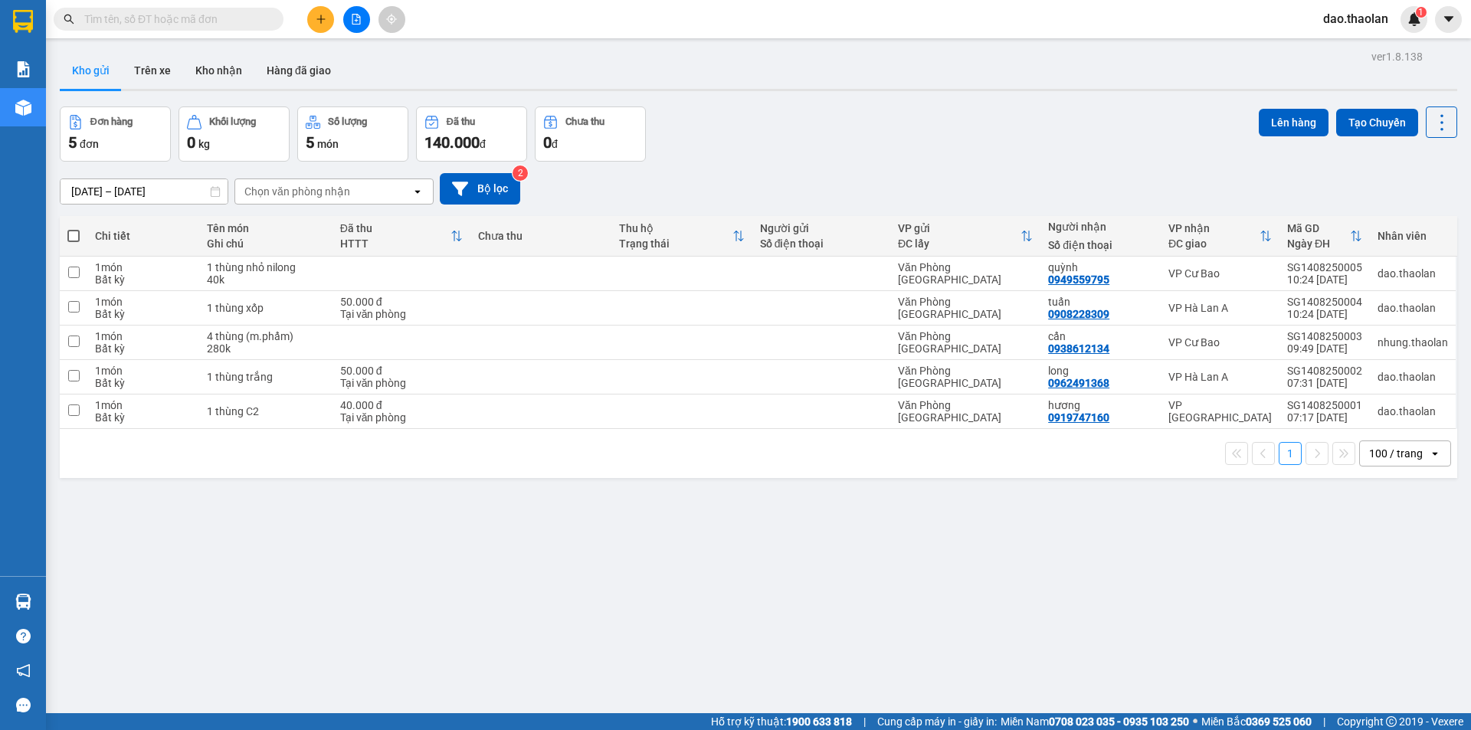
click at [216, 11] on input "text" at bounding box center [174, 19] width 181 height 17
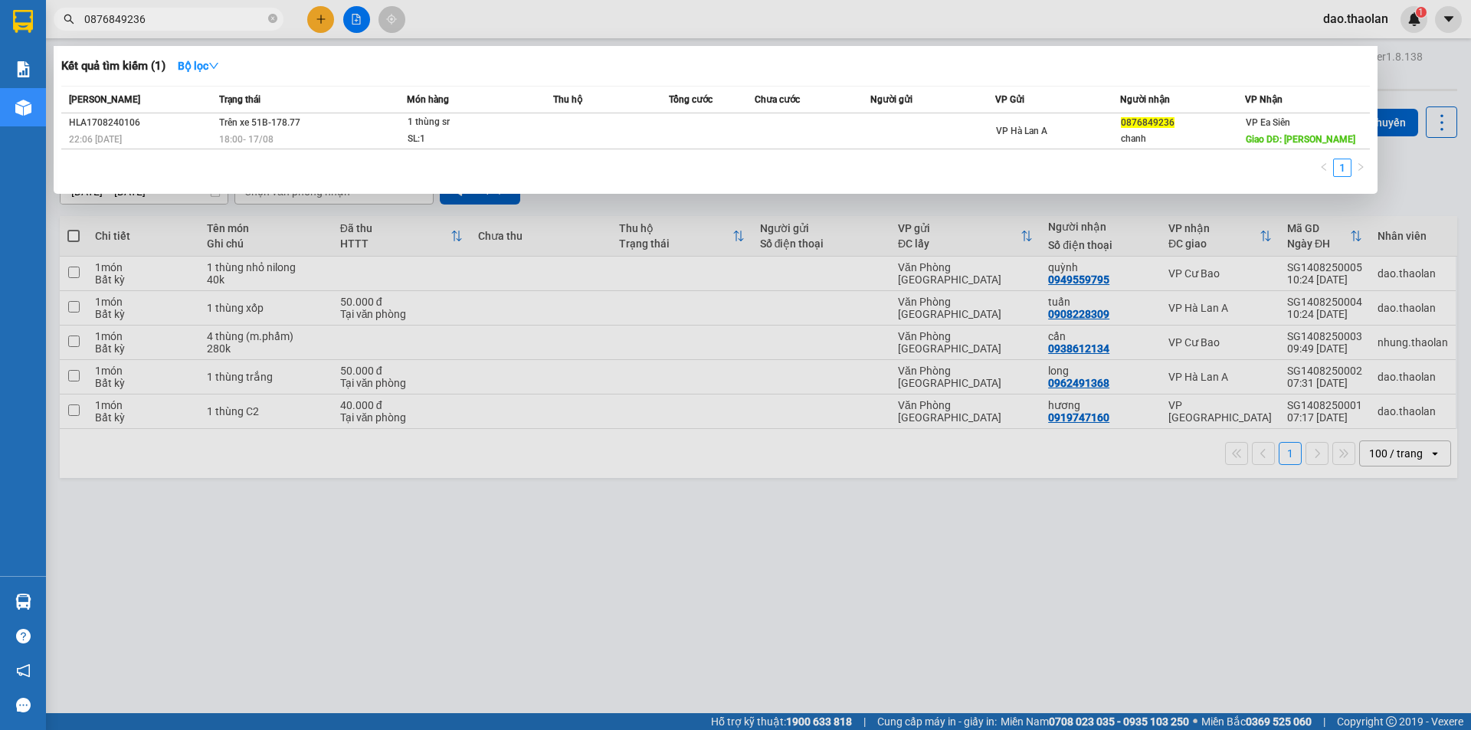
type input "0876849236"
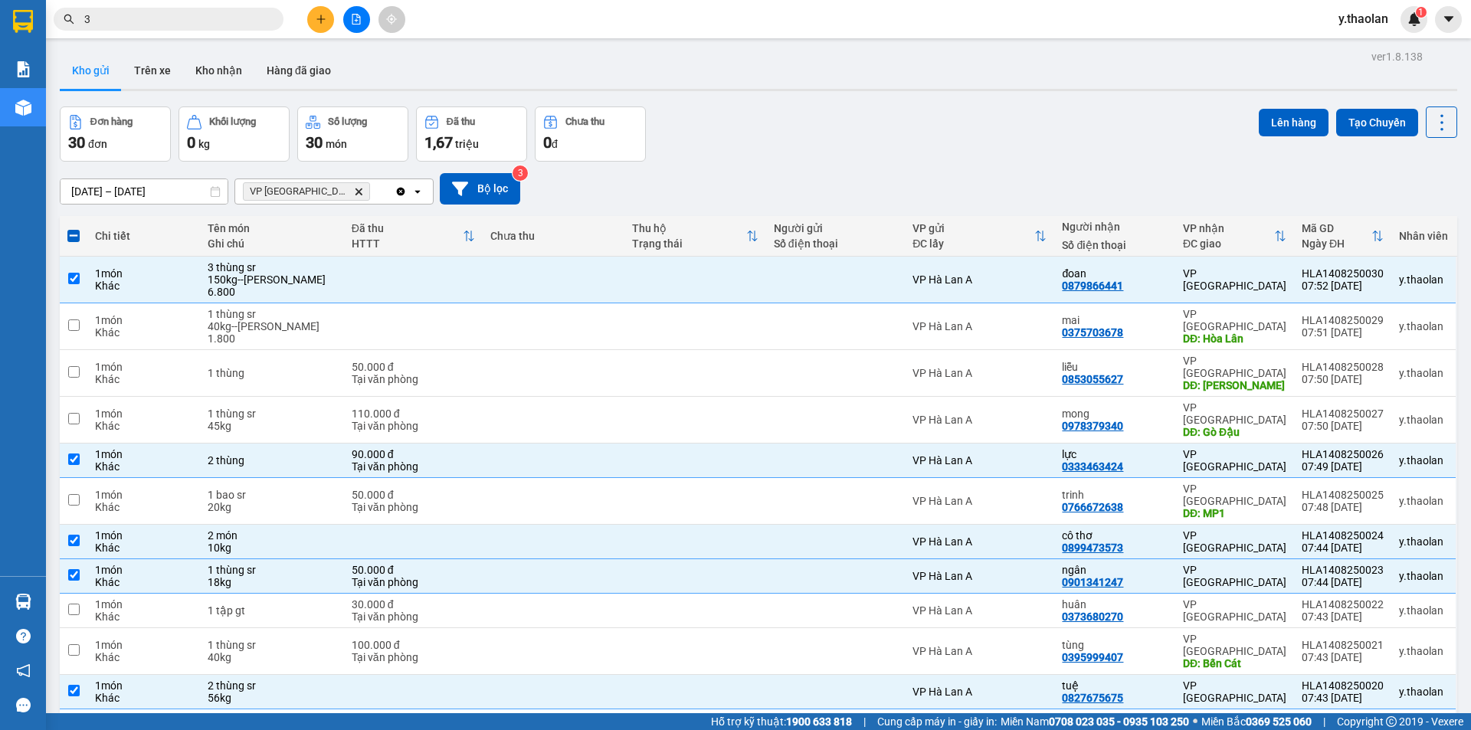
scroll to position [640, 0]
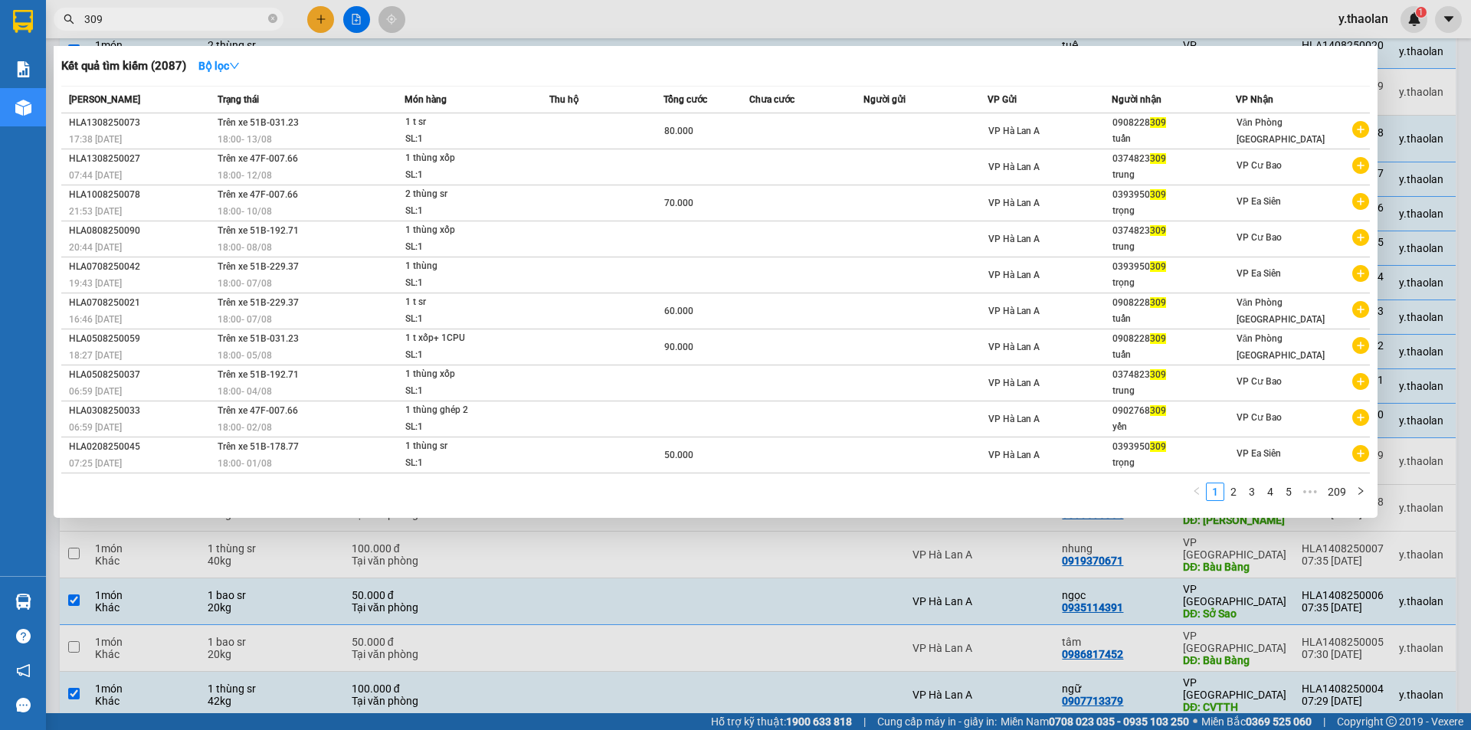
drag, startPoint x: 216, startPoint y: 27, endPoint x: 0, endPoint y: 21, distance: 216.1
click at [0, 21] on section "Kết quả [PERSON_NAME] ( 2087 ) Bộ lọc Mã ĐH Trạng thái Món hàng Thu hộ [PERSON_…" at bounding box center [735, 365] width 1471 height 730
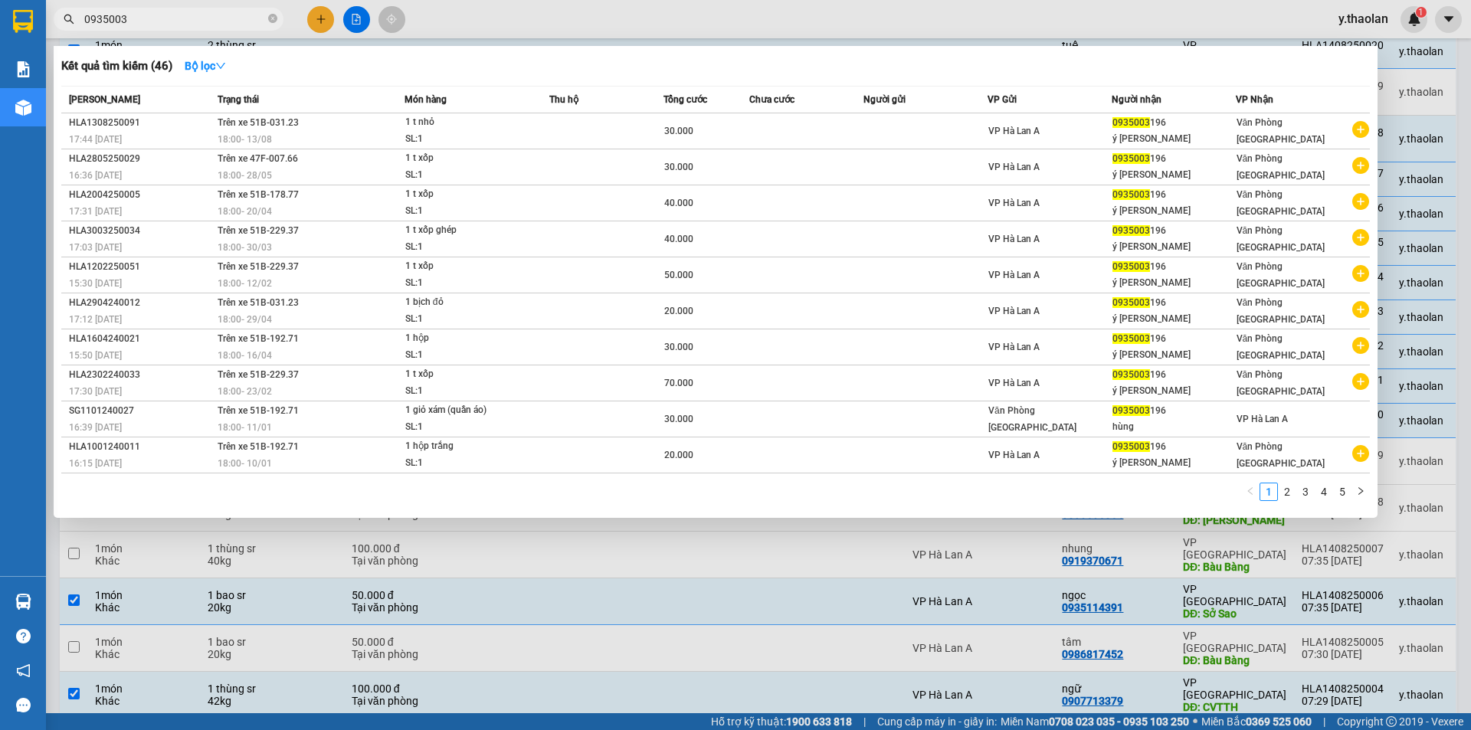
type input "0935003"
